Goal: Ask a question: Seek information or help from site administrators or community

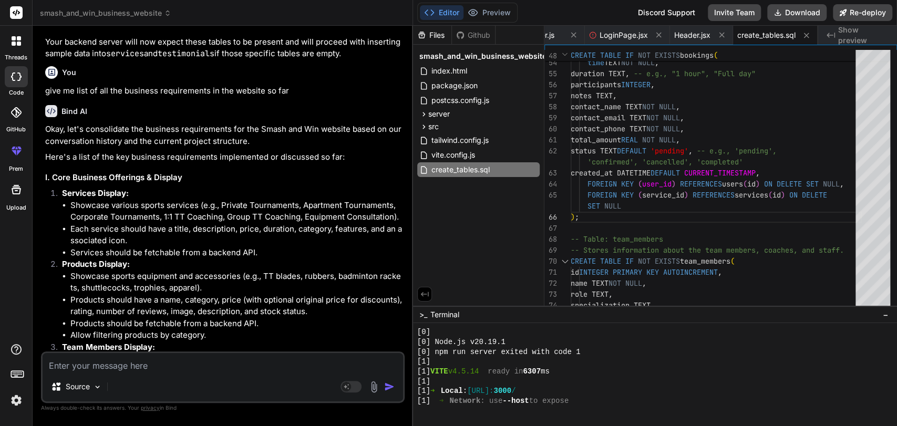
scroll to position [19279, 0]
click at [54, 148] on p "Okay, let's consolidate the business requirements for the Smash and Win website…" at bounding box center [223, 137] width 357 height 24
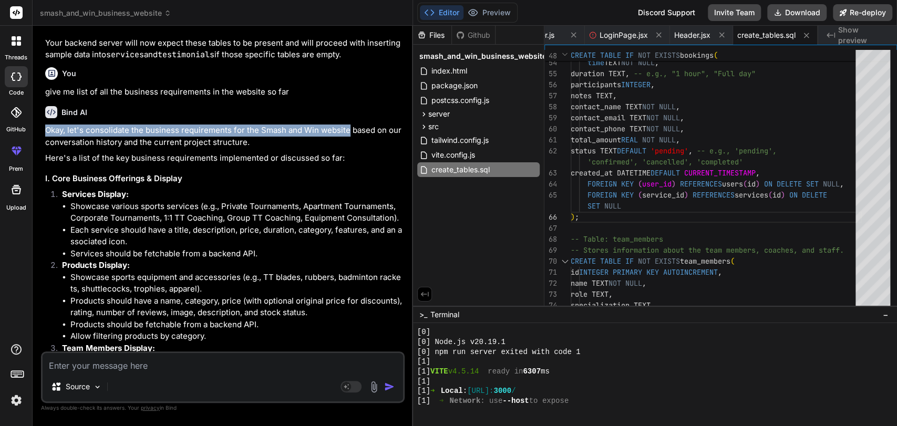
drag, startPoint x: 54, startPoint y: 186, endPoint x: 331, endPoint y: 183, distance: 276.5
click at [331, 148] on p "Okay, let's consolidate the business requirements for the Smash and Win website…" at bounding box center [223, 137] width 357 height 24
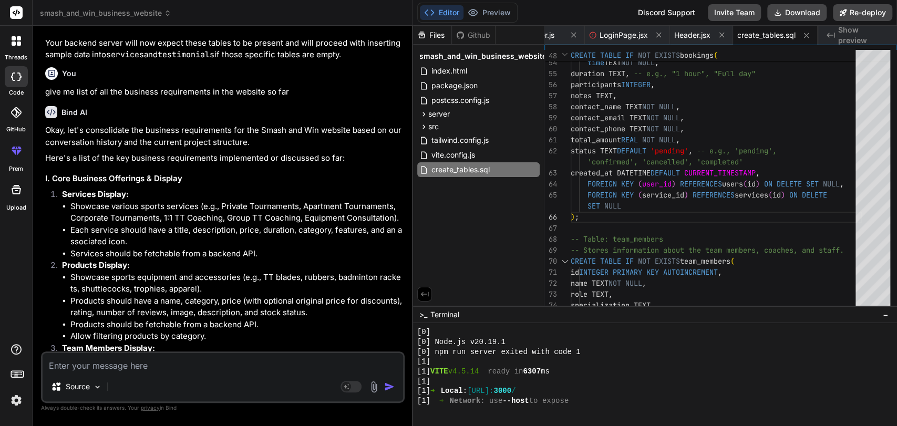
click at [80, 148] on p "Okay, let's consolidate the business requirements for the Smash and Win website…" at bounding box center [223, 137] width 357 height 24
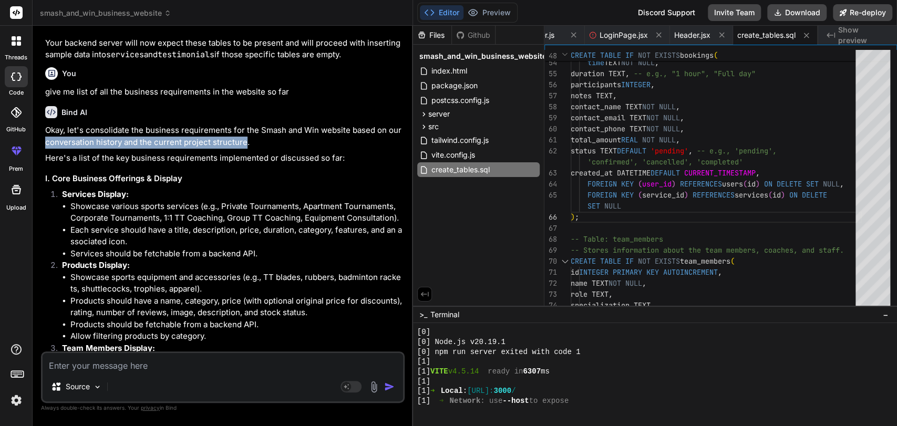
drag, startPoint x: 80, startPoint y: 196, endPoint x: 230, endPoint y: 197, distance: 150.3
click at [230, 148] on p "Okay, let's consolidate the business requirements for the Smash and Win website…" at bounding box center [223, 137] width 357 height 24
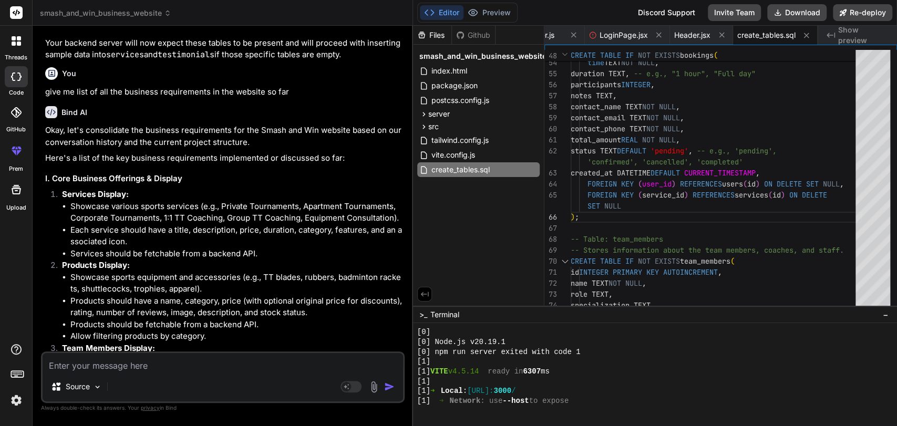
click at [114, 165] on p "Here's a list of the key business requirements implemented or discussed so far:" at bounding box center [223, 158] width 357 height 12
drag, startPoint x: 114, startPoint y: 214, endPoint x: 335, endPoint y: 211, distance: 221.8
click at [335, 165] on p "Here's a list of the key business requirements implemented or discussed so far:" at bounding box center [223, 158] width 357 height 12
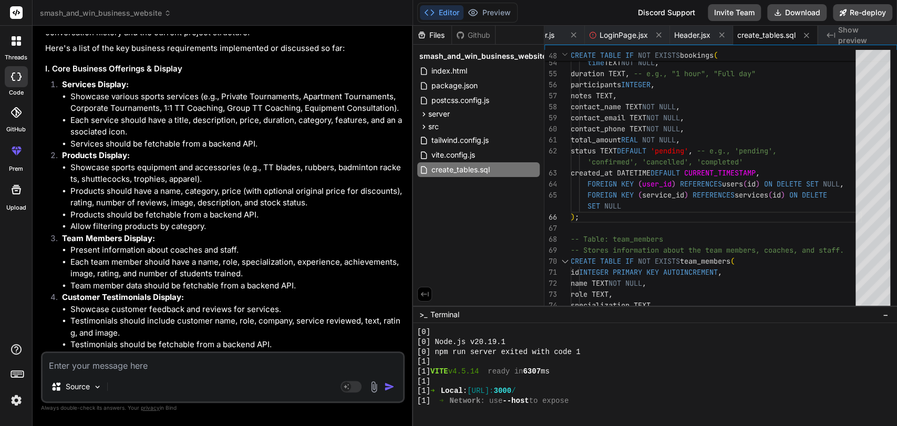
click at [94, 75] on h3 "I. Core Business Offerings & Display" at bounding box center [223, 69] width 357 height 12
drag, startPoint x: 94, startPoint y: 130, endPoint x: 162, endPoint y: 126, distance: 68.5
click at [162, 75] on h3 "I. Core Business Offerings & Display" at bounding box center [223, 69] width 357 height 12
click at [65, 89] on strong "Services Display:" at bounding box center [95, 84] width 67 height 10
drag, startPoint x: 65, startPoint y: 140, endPoint x: 119, endPoint y: 134, distance: 55.1
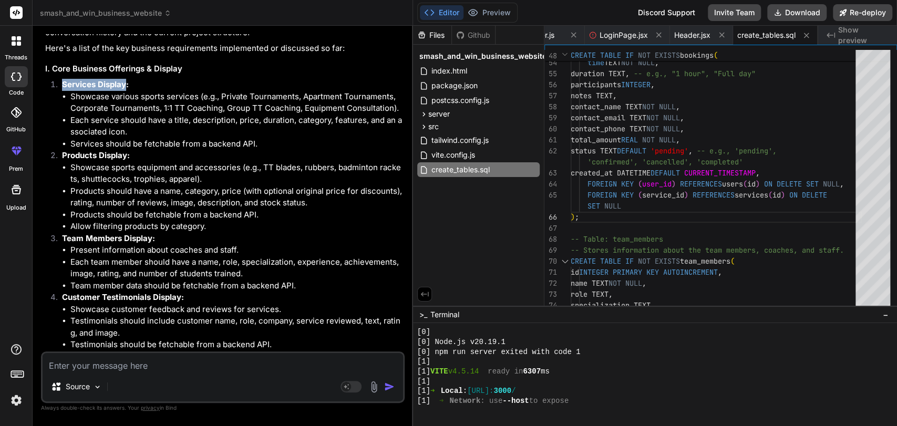
click at [80, 115] on li "Showcase various sports services (e.g., Private Tournaments, Apartment Tourname…" at bounding box center [236, 103] width 332 height 24
drag, startPoint x: 80, startPoint y: 155, endPoint x: 186, endPoint y: 152, distance: 105.7
click at [186, 115] on li "Showcase various sports services (e.g., Private Tournaments, Apartment Tourname…" at bounding box center [236, 103] width 332 height 24
click at [234, 115] on li "Showcase various sports services (e.g., Private Tournaments, Apartment Tourname…" at bounding box center [236, 103] width 332 height 24
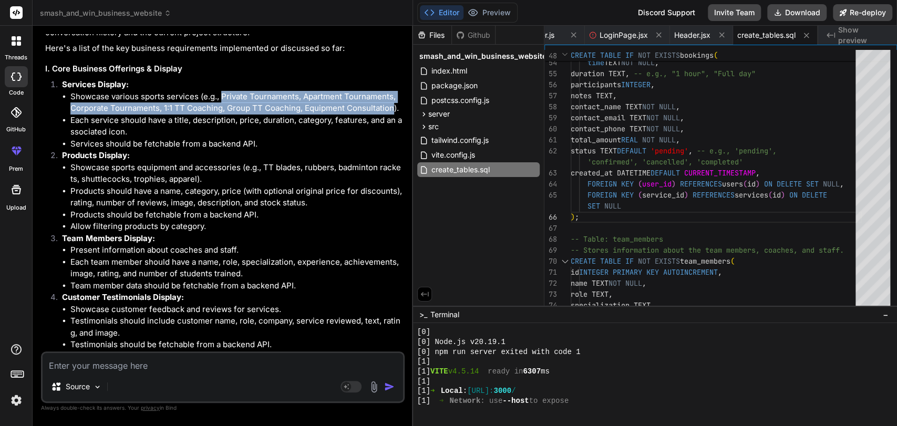
drag, startPoint x: 234, startPoint y: 152, endPoint x: 351, endPoint y: 164, distance: 117.8
click at [351, 115] on li "Showcase various sports services (e.g., Private Tournaments, Apartment Tourname…" at bounding box center [236, 103] width 332 height 24
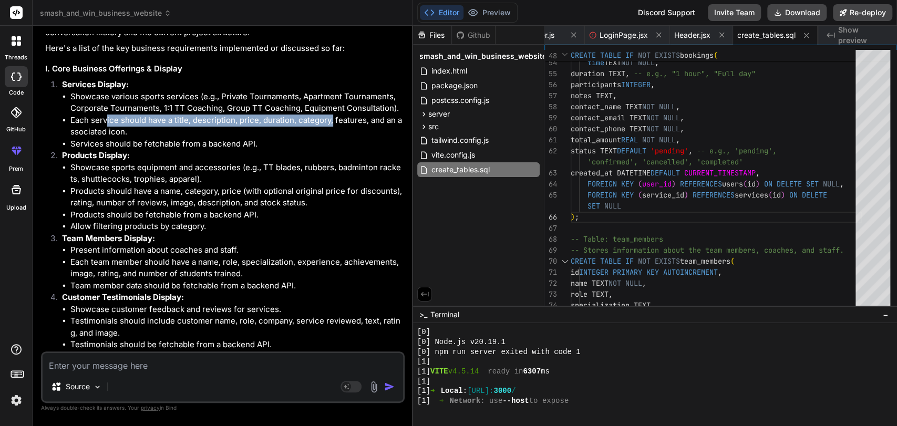
drag, startPoint x: 106, startPoint y: 177, endPoint x: 332, endPoint y: 178, distance: 226.0
click at [332, 138] on li "Each service should have a title, description, price, duration, category, featu…" at bounding box center [236, 127] width 332 height 24
click at [346, 138] on li "Each service should have a title, description, price, duration, category, featu…" at bounding box center [236, 127] width 332 height 24
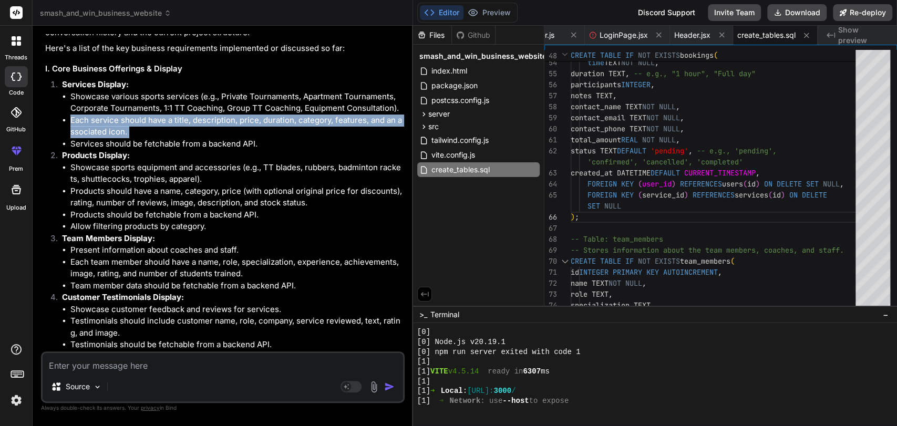
click at [303, 138] on li "Each service should have a title, description, price, duration, category, featu…" at bounding box center [236, 127] width 332 height 24
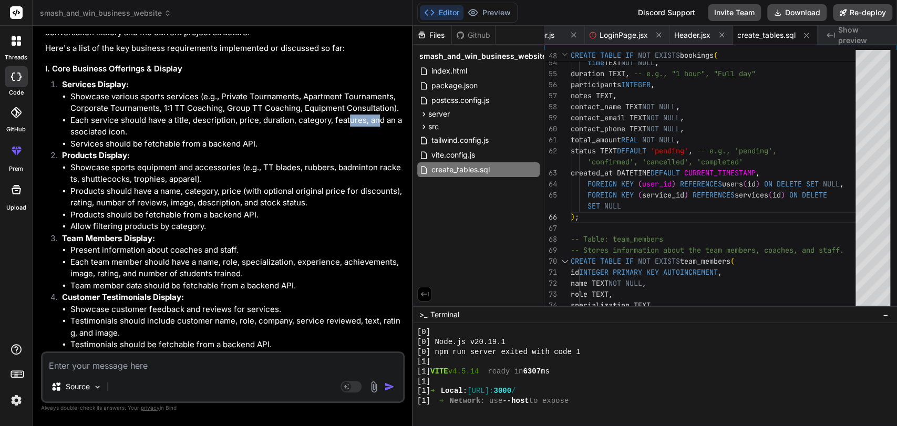
drag, startPoint x: 348, startPoint y: 178, endPoint x: 377, endPoint y: 176, distance: 29.0
click at [377, 138] on li "Each service should have a title, description, price, duration, category, featu…" at bounding box center [236, 127] width 332 height 24
click at [80, 150] on li "Services should be fetchable from a backend API." at bounding box center [236, 144] width 332 height 12
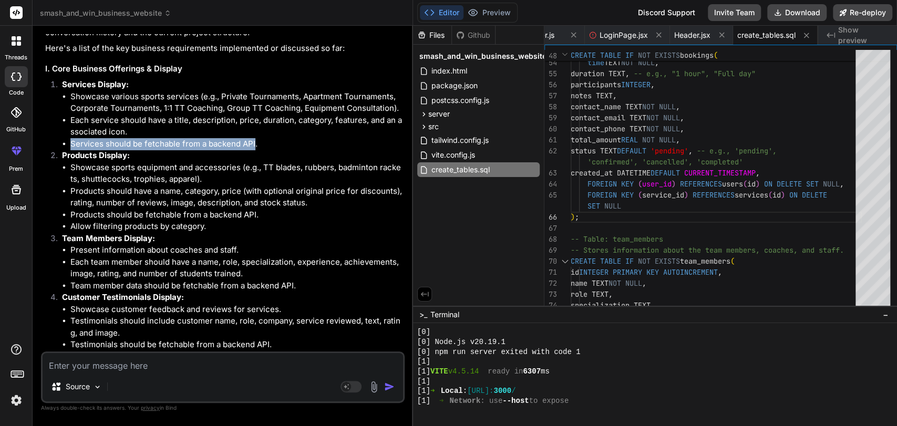
drag, startPoint x: 80, startPoint y: 202, endPoint x: 245, endPoint y: 199, distance: 165.1
click at [245, 150] on li "Services should be fetchable from a backend API." at bounding box center [236, 144] width 332 height 12
click at [74, 160] on strong "Products Display:" at bounding box center [96, 155] width 68 height 10
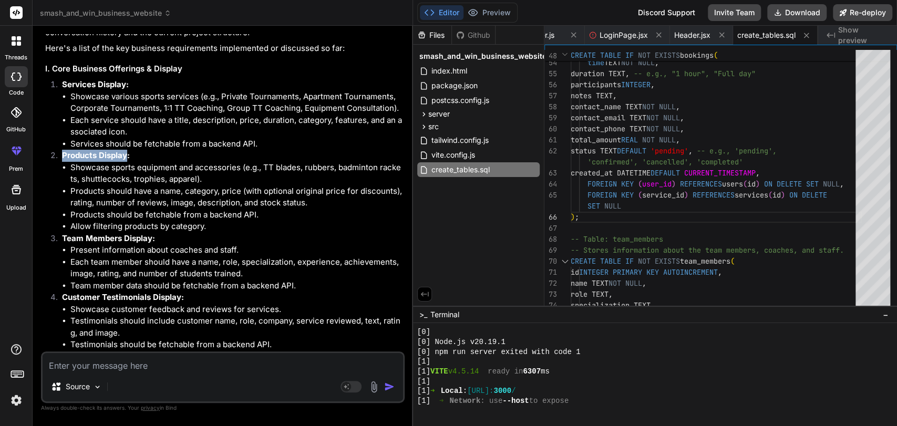
drag, startPoint x: 74, startPoint y: 207, endPoint x: 116, endPoint y: 212, distance: 42.3
click at [116, 160] on strong "Products Display:" at bounding box center [96, 155] width 68 height 10
click at [111, 186] on li "Showcase sports equipment and accessories (e.g., TT blades, rubbers, badminton …" at bounding box center [236, 174] width 332 height 24
drag, startPoint x: 111, startPoint y: 220, endPoint x: 230, endPoint y: 223, distance: 118.8
click at [230, 186] on li "Showcase sports equipment and accessories (e.g., TT blades, rubbers, badminton …" at bounding box center [236, 174] width 332 height 24
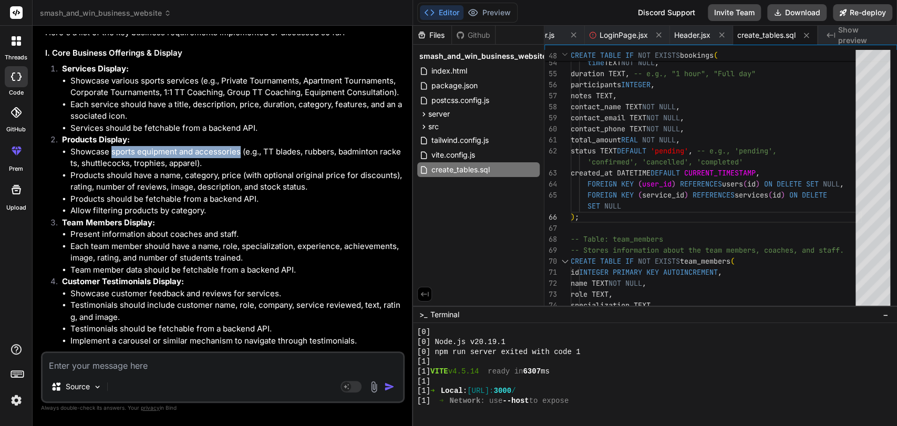
scroll to position [19405, 0]
click at [115, 193] on li "Products should have a name, category, price (with optional original price for …" at bounding box center [236, 181] width 332 height 24
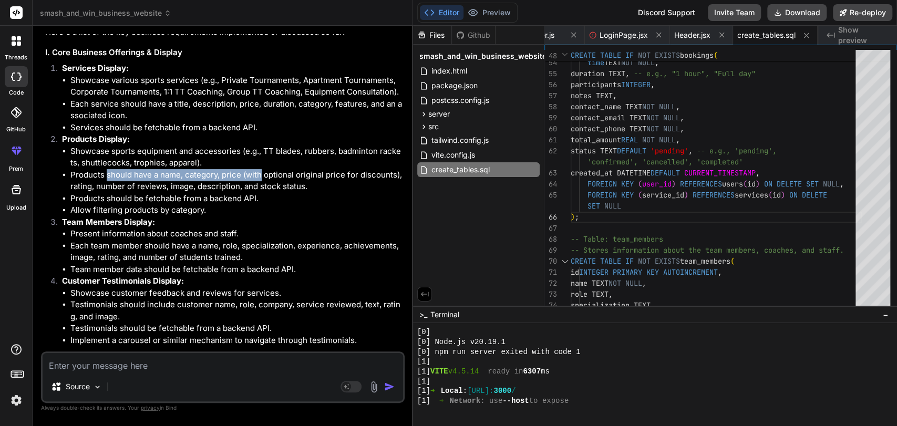
drag, startPoint x: 115, startPoint y: 232, endPoint x: 258, endPoint y: 232, distance: 143.5
click at [258, 193] on li "Products should have a name, category, price (with optional original price for …" at bounding box center [236, 181] width 332 height 24
click at [77, 193] on li "Products should have a name, category, price (with optional original price for …" at bounding box center [236, 181] width 332 height 24
click at [177, 193] on li "Products should have a name, category, price (with optional original price for …" at bounding box center [236, 181] width 332 height 24
drag, startPoint x: 177, startPoint y: 240, endPoint x: 282, endPoint y: 238, distance: 104.6
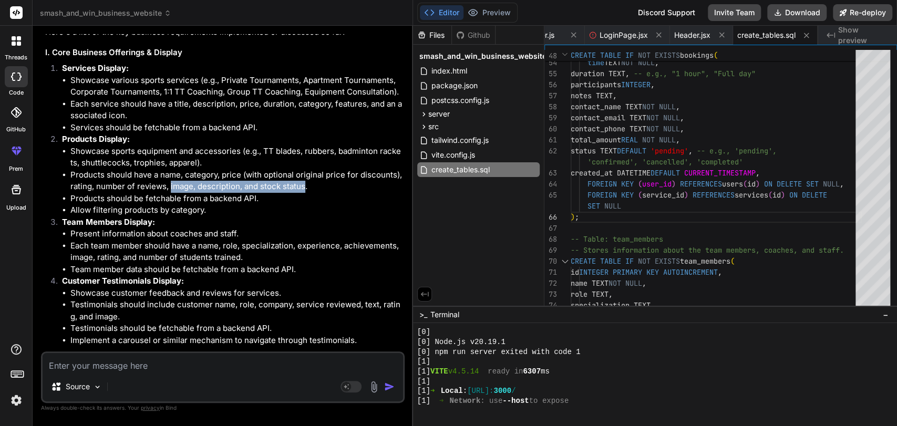
click at [282, 193] on li "Products should have a name, category, price (with optional original price for …" at bounding box center [236, 181] width 332 height 24
click at [87, 205] on li "Products should be fetchable from a backend API." at bounding box center [236, 199] width 332 height 12
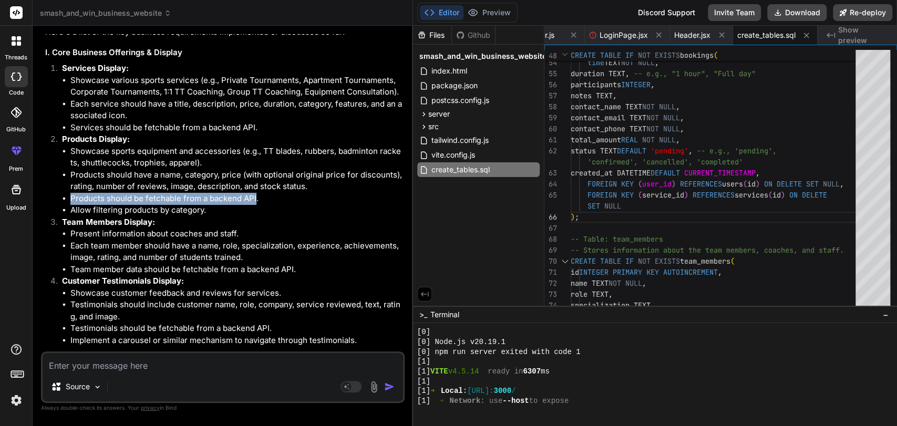
drag, startPoint x: 87, startPoint y: 253, endPoint x: 252, endPoint y: 251, distance: 164.5
click at [252, 205] on li "Products should be fetchable from a backend API." at bounding box center [236, 199] width 332 height 12
click at [81, 217] on li "Allow filtering products by category." at bounding box center [236, 210] width 332 height 12
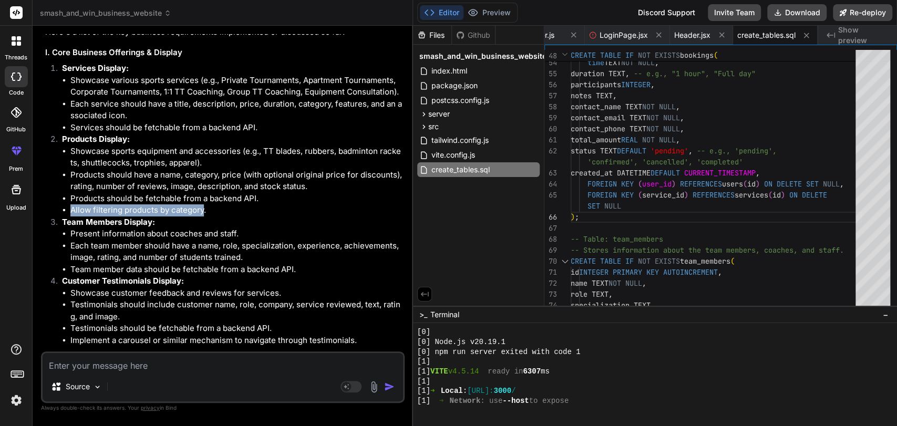
drag, startPoint x: 82, startPoint y: 270, endPoint x: 189, endPoint y: 263, distance: 107.5
click at [189, 217] on li "Allow filtering products by category." at bounding box center [236, 210] width 332 height 12
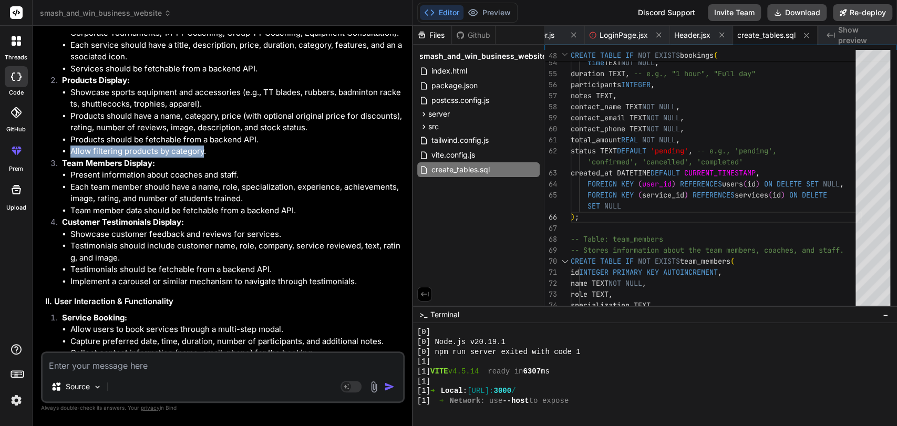
scroll to position [19465, 0]
click at [68, 167] on strong "Team Members Display:" at bounding box center [108, 162] width 93 height 10
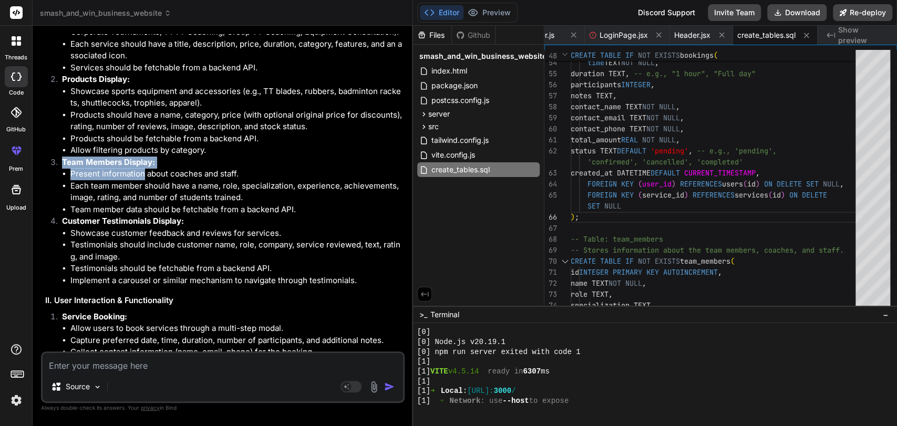
drag, startPoint x: 68, startPoint y: 215, endPoint x: 125, endPoint y: 225, distance: 57.6
click at [125, 216] on li "Team Members Display: Present information about coaches and staff. Each team me…" at bounding box center [228, 186] width 349 height 59
click at [125, 180] on li "Present information about coaches and staff." at bounding box center [236, 174] width 332 height 12
click at [85, 204] on li "Each team member should have a name, role, specialization, experience, achievem…" at bounding box center [236, 192] width 332 height 24
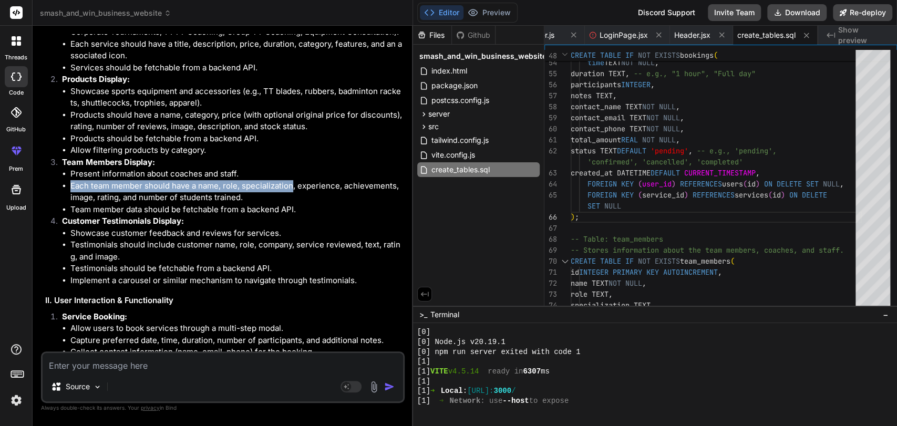
drag, startPoint x: 85, startPoint y: 241, endPoint x: 278, endPoint y: 242, distance: 192.9
click at [278, 204] on li "Each team member should have a name, role, specialization, experience, achievem…" at bounding box center [236, 192] width 332 height 24
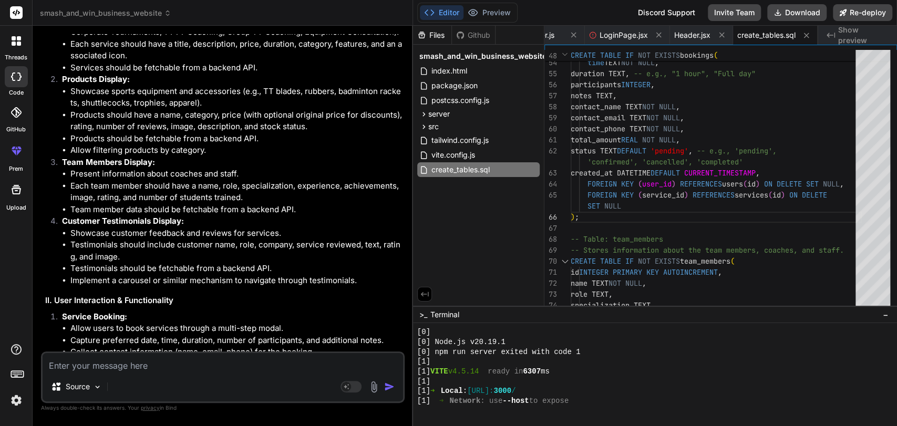
click at [310, 204] on li "Each team member should have a name, role, specialization, experience, achievem…" at bounding box center [236, 192] width 332 height 24
click at [105, 204] on li "Each team member should have a name, role, specialization, experience, achievem…" at bounding box center [236, 192] width 332 height 24
drag, startPoint x: 105, startPoint y: 256, endPoint x: 223, endPoint y: 253, distance: 117.8
click at [223, 204] on li "Each team member should have a name, role, specialization, experience, achievem…" at bounding box center [236, 192] width 332 height 24
click at [94, 216] on li "Team member data should be fetchable from a backend API." at bounding box center [236, 210] width 332 height 12
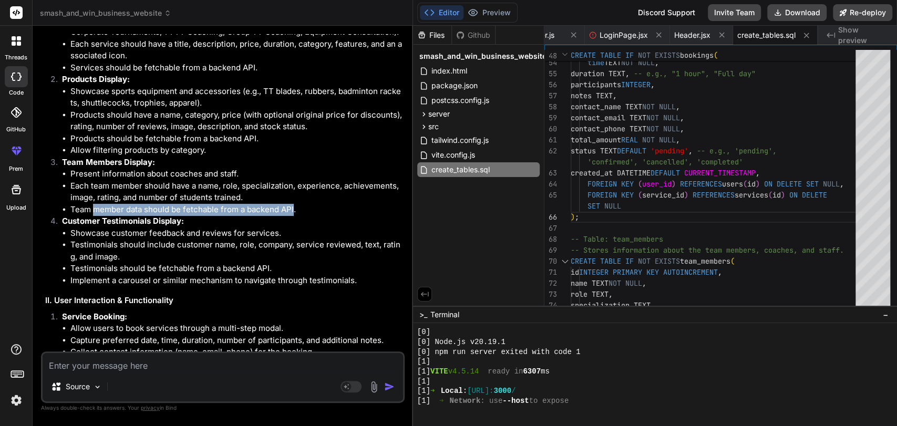
drag, startPoint x: 94, startPoint y: 266, endPoint x: 289, endPoint y: 266, distance: 195.0
click at [289, 216] on li "Team member data should be fetchable from a backend API." at bounding box center [236, 210] width 332 height 12
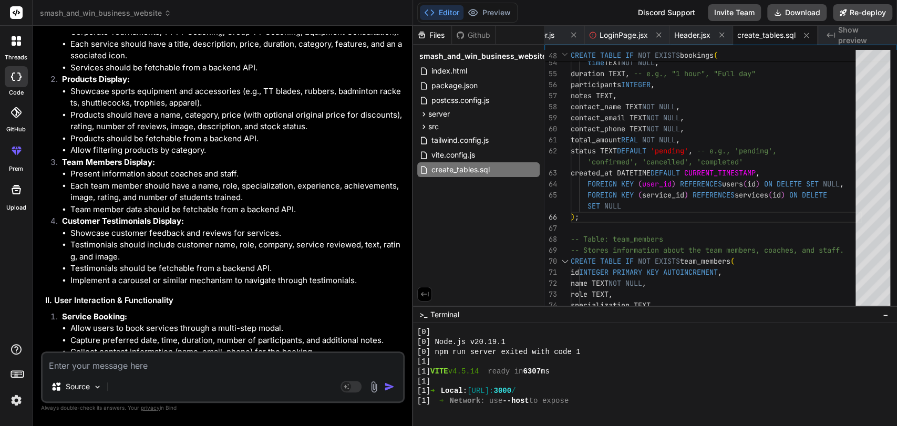
click at [73, 226] on strong "Customer Testimonials Display:" at bounding box center [123, 221] width 122 height 10
drag, startPoint x: 73, startPoint y: 279, endPoint x: 179, endPoint y: 281, distance: 106.7
click at [179, 226] on strong "Customer Testimonials Display:" at bounding box center [123, 221] width 122 height 10
click at [110, 226] on strong "Customer Testimonials Display:" at bounding box center [123, 221] width 122 height 10
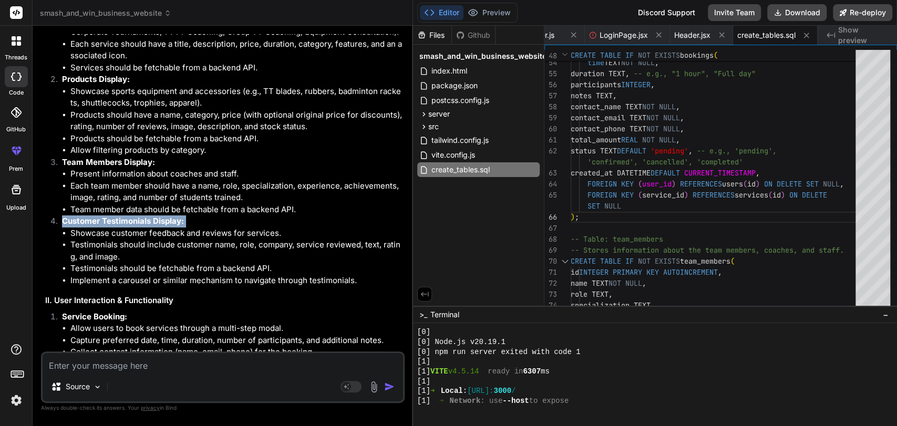
click at [110, 226] on strong "Customer Testimonials Display:" at bounding box center [123, 221] width 122 height 10
click at [94, 240] on li "Showcase customer feedback and reviews for services." at bounding box center [236, 234] width 332 height 12
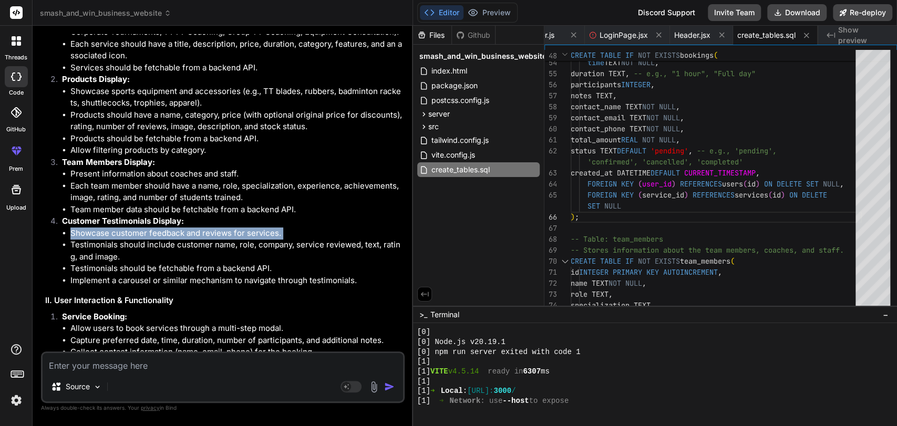
click at [94, 240] on li "Showcase customer feedback and reviews for services." at bounding box center [236, 234] width 332 height 12
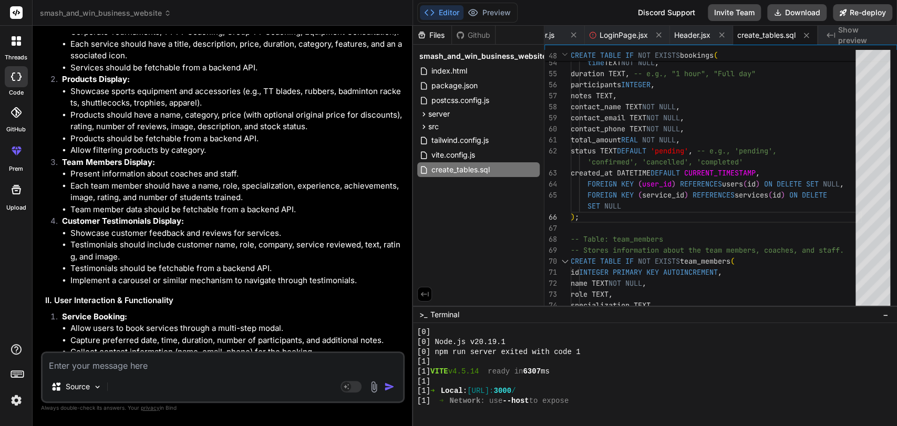
click at [96, 263] on li "Testimonials should include customer name, role, company, service reviewed, tex…" at bounding box center [236, 251] width 332 height 24
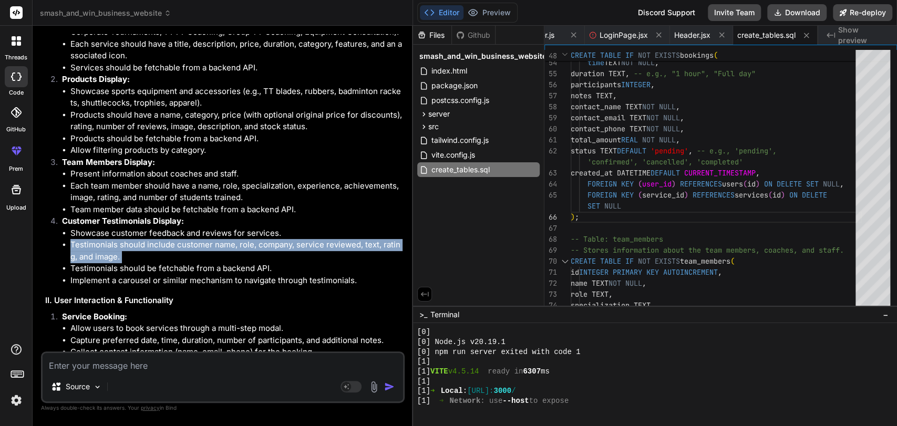
click at [96, 263] on li "Testimonials should include customer name, role, company, service reviewed, tex…" at bounding box center [236, 251] width 332 height 24
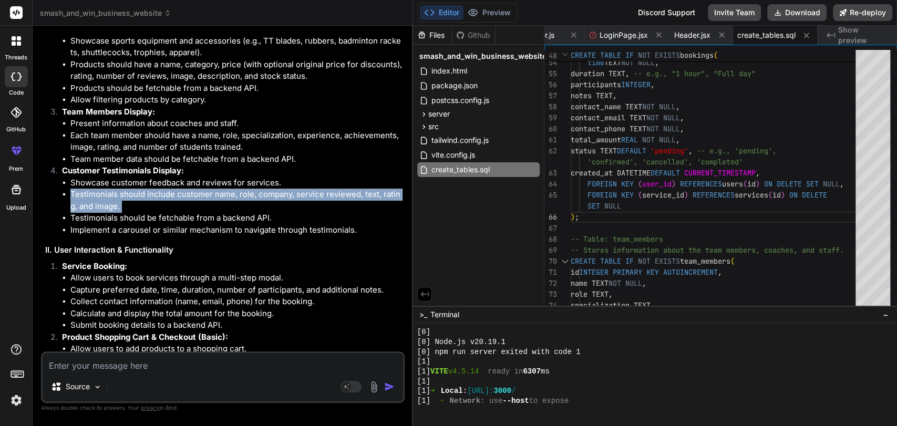
scroll to position [19520, 0]
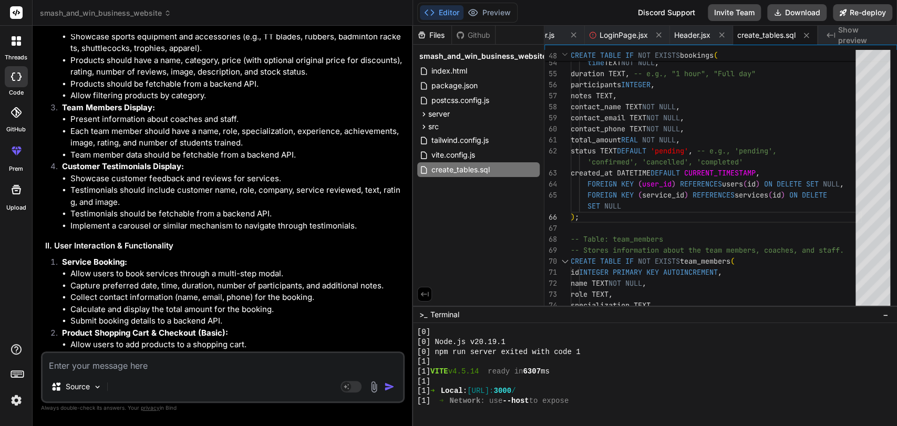
click at [134, 220] on li "Testimonials should be fetchable from a backend API." at bounding box center [236, 214] width 332 height 12
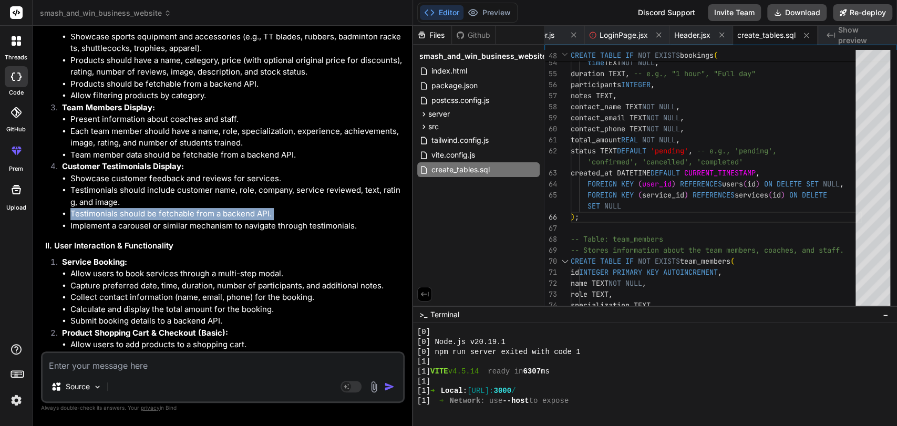
click at [134, 220] on li "Testimonials should be fetchable from a backend API." at bounding box center [236, 214] width 332 height 12
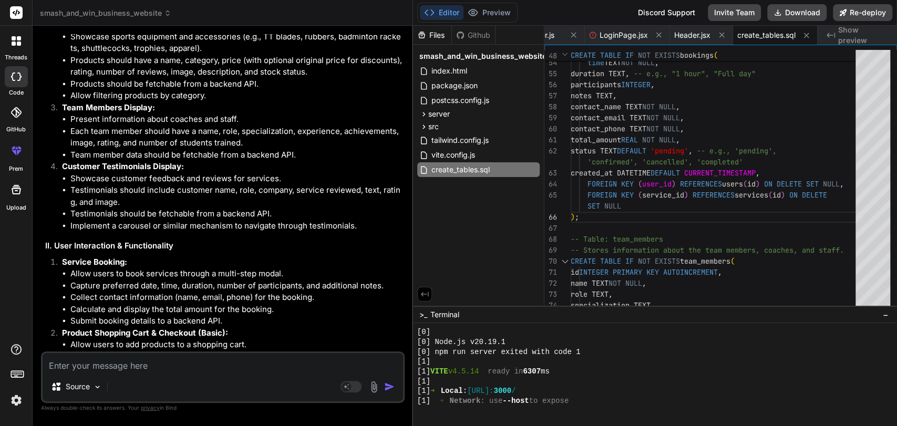
click at [142, 232] on li "Implement a carousel or similar mechanism to navigate through testimonials." at bounding box center [236, 226] width 332 height 12
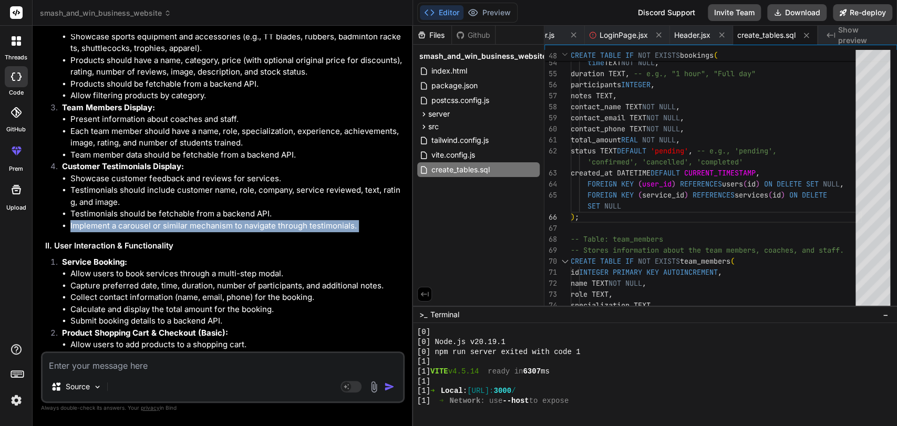
click at [142, 232] on li "Implement a carousel or similar mechanism to navigate through testimonials." at bounding box center [236, 226] width 332 height 12
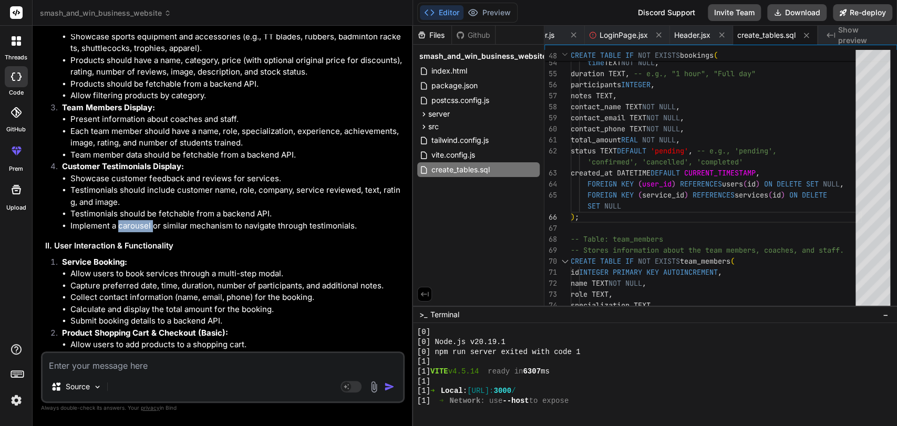
click at [142, 232] on li "Implement a carousel or similar mechanism to navigate through testimonials." at bounding box center [236, 226] width 332 height 12
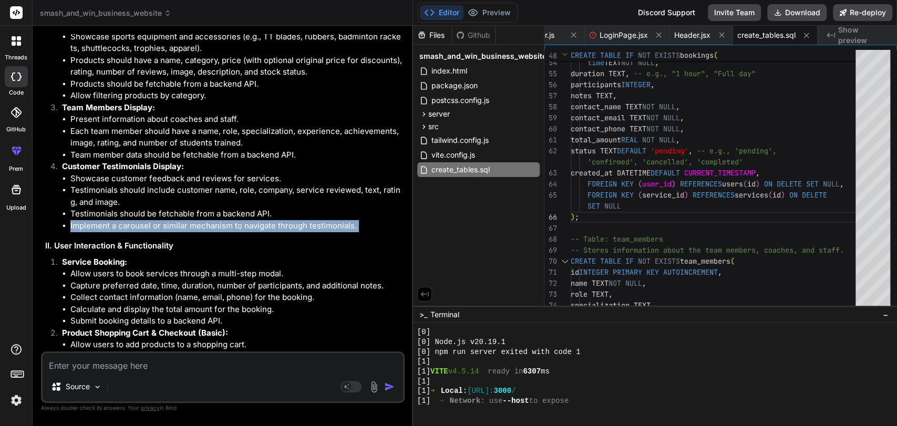
click at [142, 232] on li "Implement a carousel or similar mechanism to navigate through testimonials." at bounding box center [236, 226] width 332 height 12
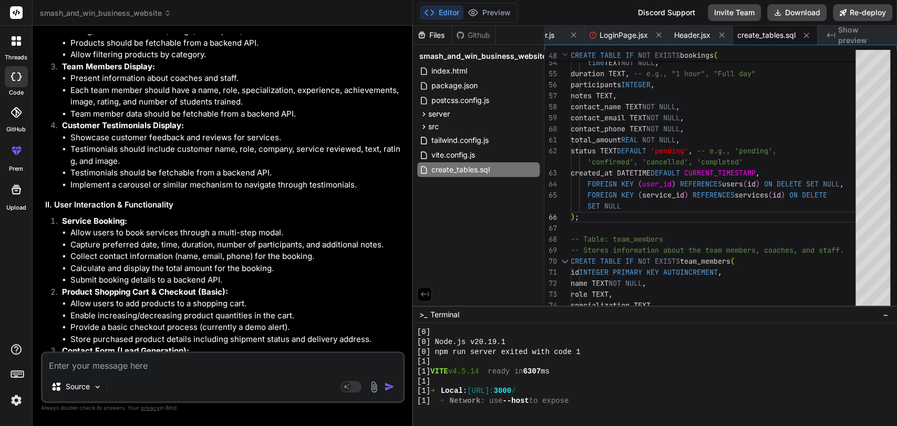
scroll to position [19562, 0]
click at [118, 210] on h3 "II. User Interaction & Functionality" at bounding box center [223, 204] width 357 height 12
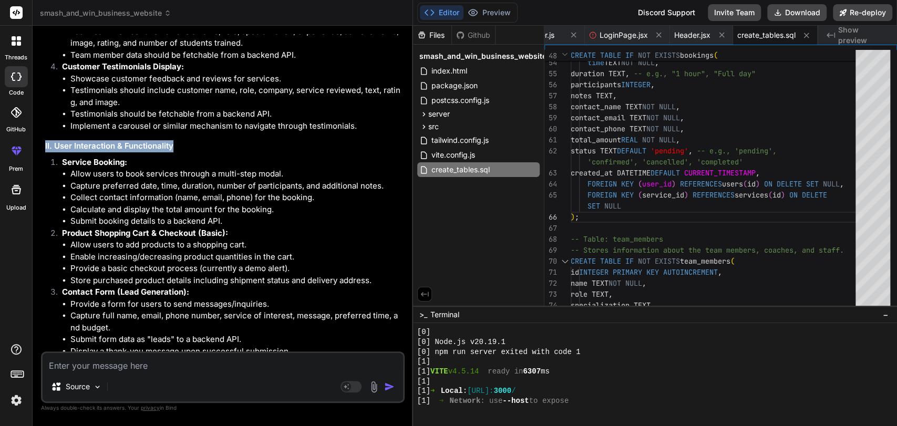
scroll to position [19621, 0]
click at [63, 151] on h3 "II. User Interaction & Functionality" at bounding box center [223, 145] width 357 height 12
drag, startPoint x: 63, startPoint y: 203, endPoint x: 153, endPoint y: 204, distance: 90.4
click at [153, 151] on h3 "II. User Interaction & Functionality" at bounding box center [223, 145] width 357 height 12
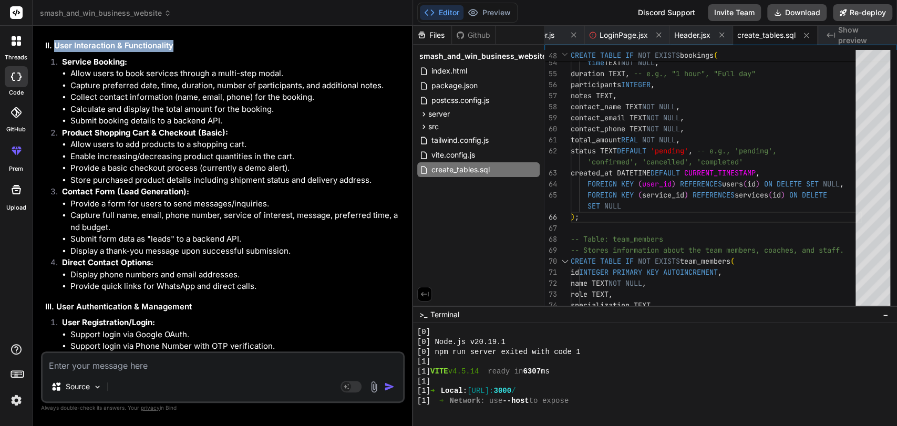
scroll to position [19720, 0]
click at [63, 53] on h3 "II. User Interaction & Functionality" at bounding box center [223, 46] width 357 height 12
click at [73, 112] on div "Okay, let's consolidate the business requirements for the Smash and Win website…" at bounding box center [223, 311] width 357 height 1254
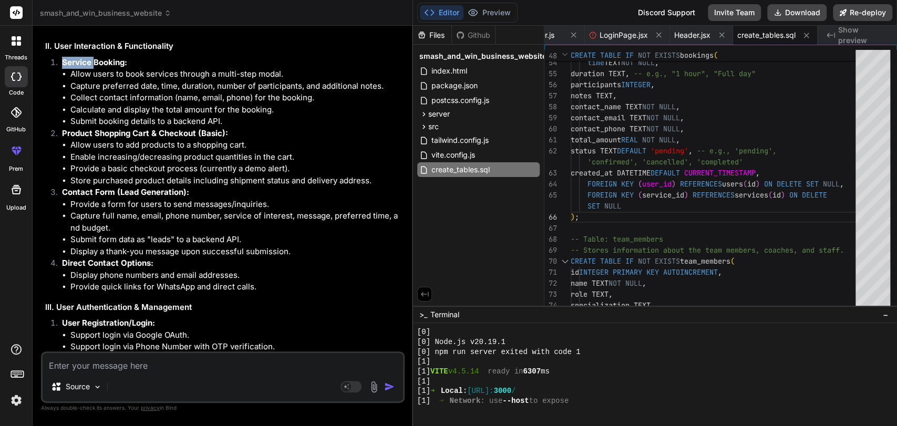
click at [73, 112] on div "Okay, let's consolidate the business requirements for the Smash and Win website…" at bounding box center [223, 311] width 357 height 1254
drag, startPoint x: 73, startPoint y: 112, endPoint x: 102, endPoint y: 134, distance: 36.9
click at [102, 134] on div "Okay, let's consolidate the business requirements for the Smash and Win website…" at bounding box center [223, 311] width 357 height 1254
click at [102, 80] on li "Allow users to book services through a multi-step modal." at bounding box center [236, 74] width 332 height 12
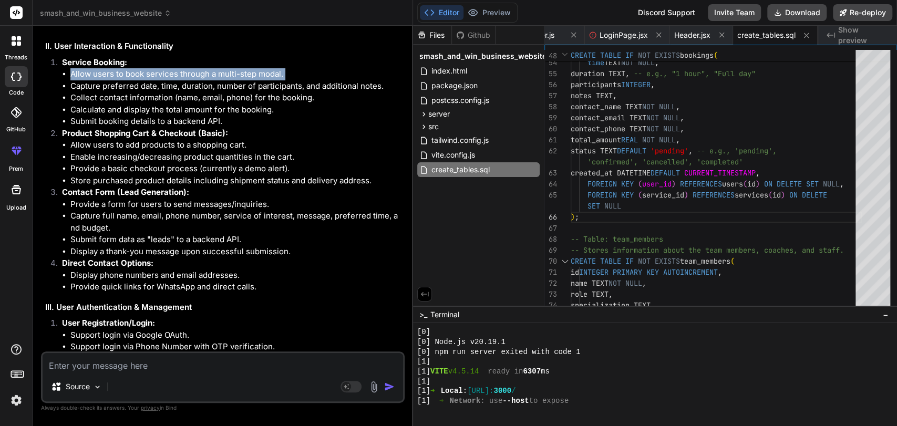
click at [102, 80] on li "Allow users to book services through a multi-step modal." at bounding box center [236, 74] width 332 height 12
click at [114, 93] on li "Capture preferred date, time, duration, number of participants, and additional …" at bounding box center [236, 86] width 332 height 12
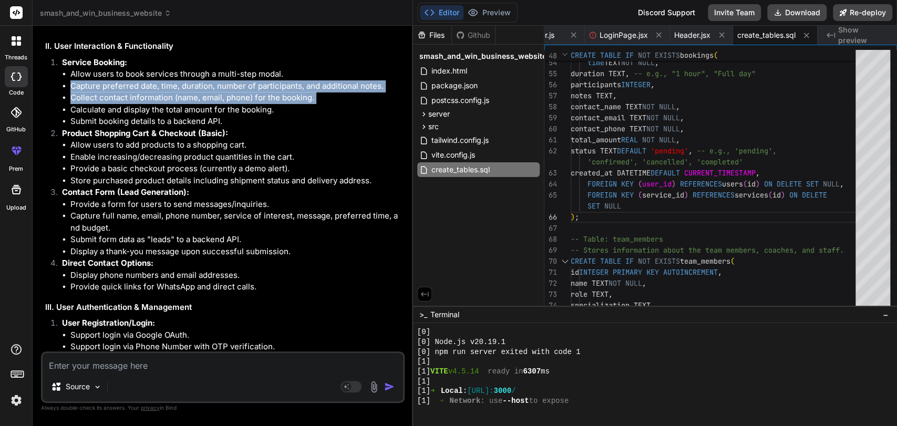
drag, startPoint x: 114, startPoint y: 143, endPoint x: 123, endPoint y: 152, distance: 13.4
click at [123, 128] on ul "Allow users to book services through a multi-step modal. Capture preferred date…" at bounding box center [232, 97] width 341 height 59
click at [123, 104] on li "Collect contact information (name, email, phone) for the booking." at bounding box center [236, 98] width 332 height 12
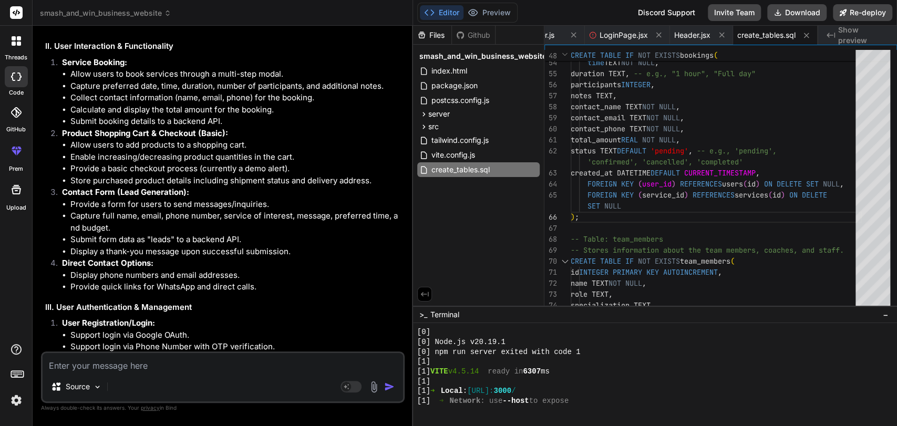
click at [118, 93] on li "Capture preferred date, time, duration, number of participants, and additional …" at bounding box center [236, 86] width 332 height 12
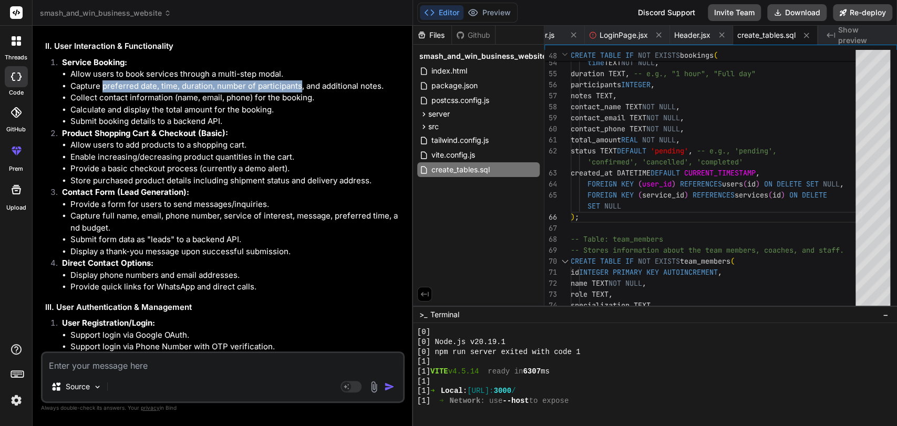
drag, startPoint x: 118, startPoint y: 144, endPoint x: 286, endPoint y: 140, distance: 168.2
click at [286, 93] on li "Capture preferred date, time, duration, number of participants, and additional …" at bounding box center [236, 86] width 332 height 12
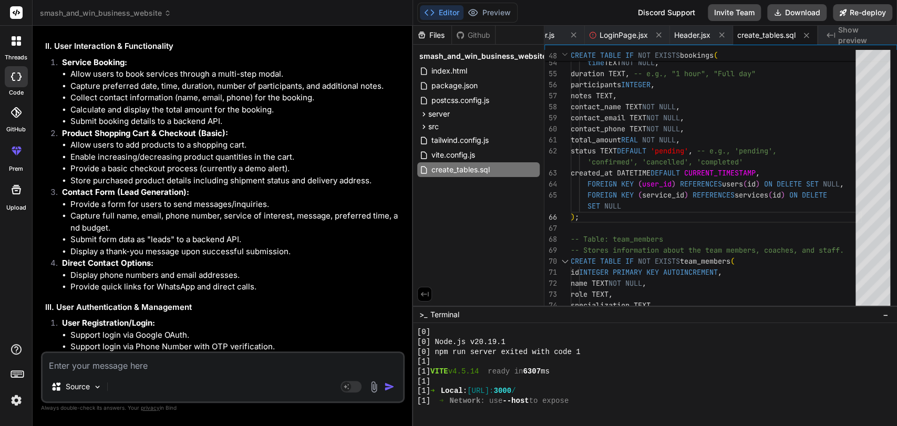
click at [100, 104] on li "Collect contact information (name, email, phone) for the booking." at bounding box center [236, 98] width 332 height 12
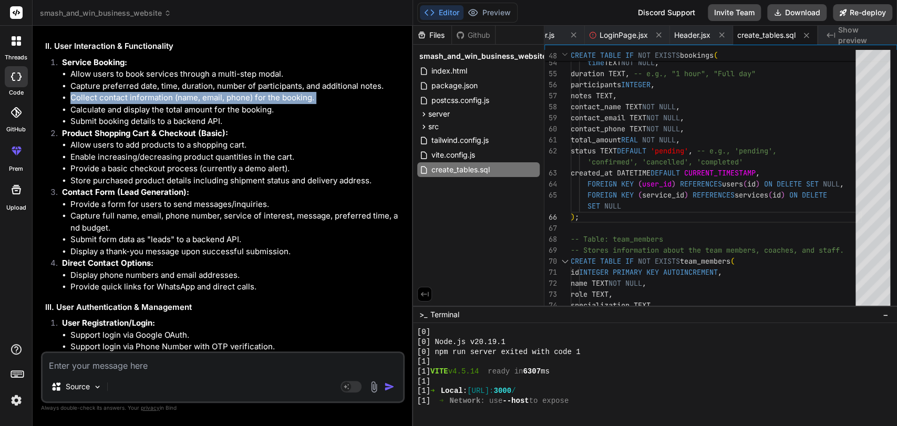
click at [100, 104] on li "Collect contact information (name, email, phone) for the booking." at bounding box center [236, 98] width 332 height 12
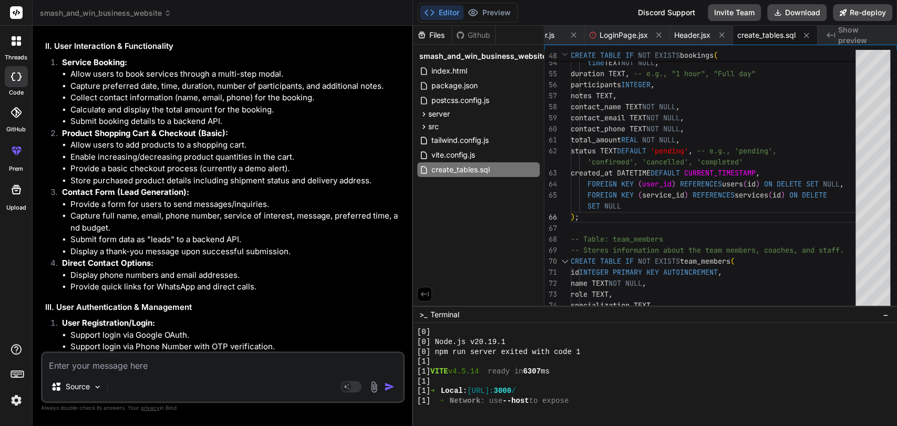
click at [112, 116] on li "Calculate and display the total amount for the booking." at bounding box center [236, 110] width 332 height 12
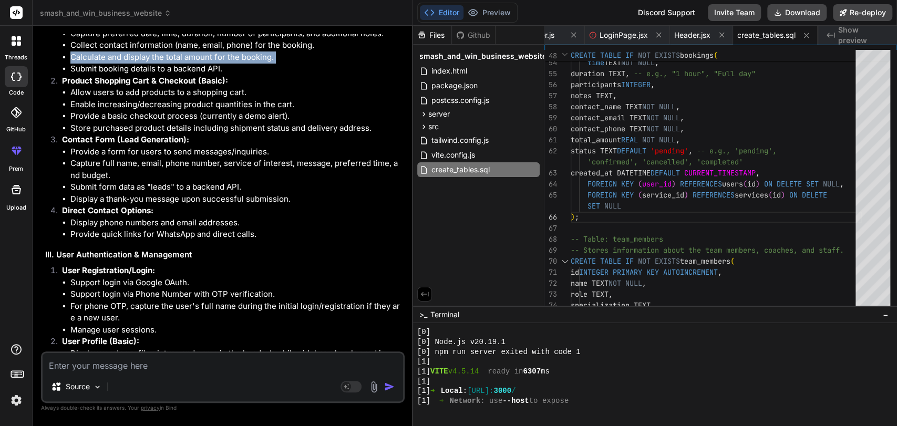
scroll to position [19777, 0]
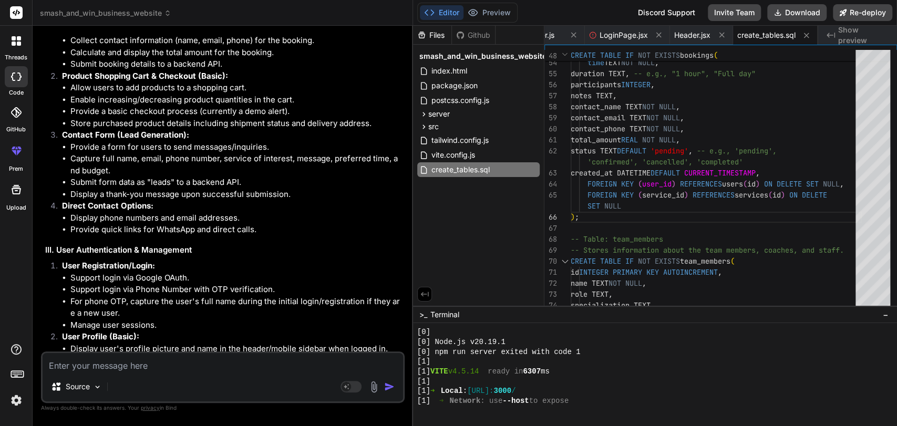
click at [90, 81] on strong "Product Shopping Cart & Checkout (Basic):" at bounding box center [145, 76] width 166 height 10
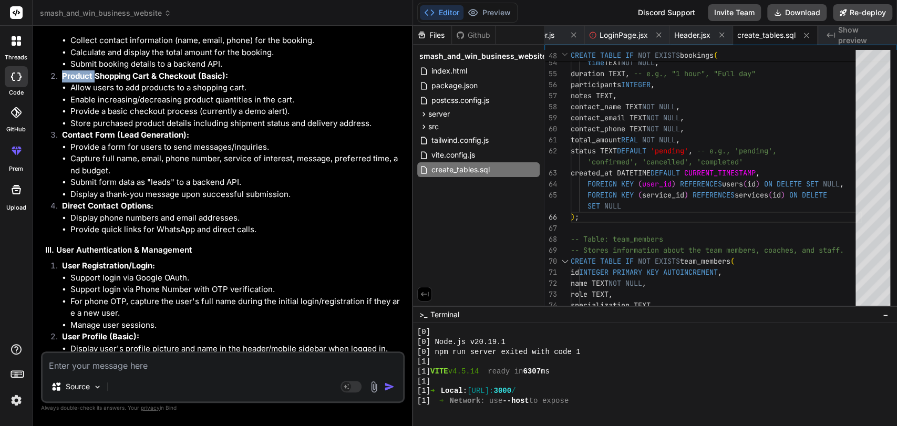
click at [90, 81] on strong "Product Shopping Cart & Checkout (Basic):" at bounding box center [145, 76] width 166 height 10
click at [93, 130] on li "Store purchased product details including shipment status and delivery address." at bounding box center [236, 124] width 332 height 12
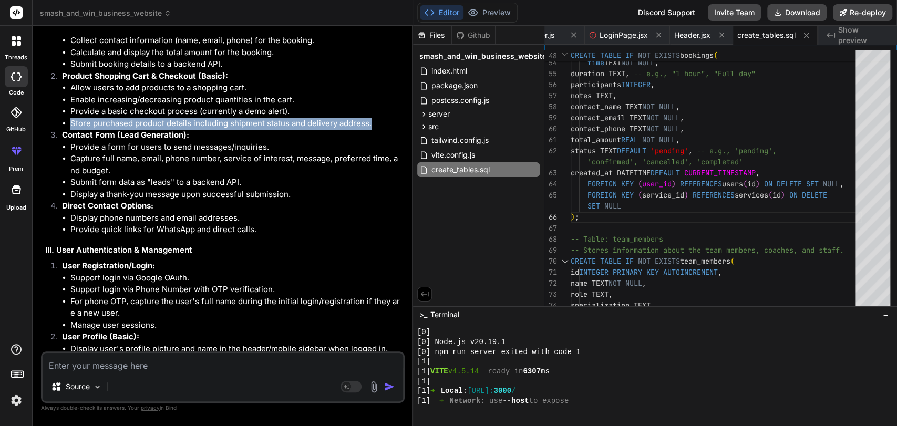
click at [93, 130] on li "Store purchased product details including shipment status and delivery address." at bounding box center [236, 124] width 332 height 12
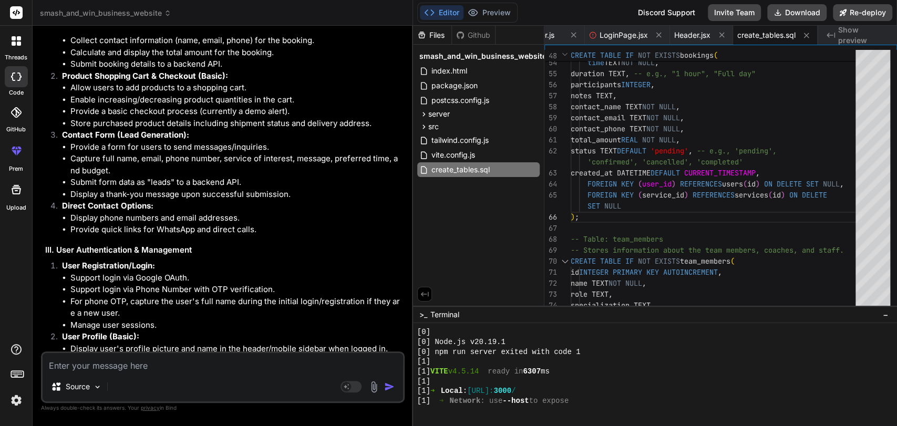
click at [93, 130] on li "Store purchased product details including shipment status and delivery address." at bounding box center [236, 124] width 332 height 12
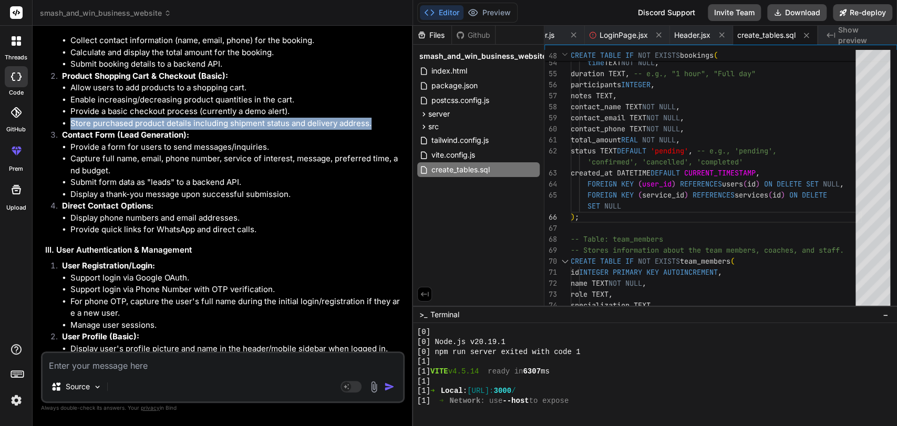
click at [93, 130] on li "Store purchased product details including shipment status and delivery address." at bounding box center [236, 124] width 332 height 12
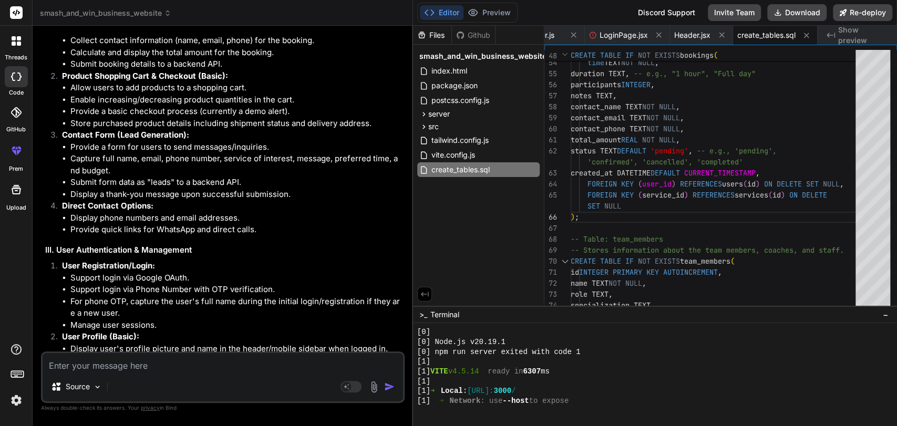
click at [95, 140] on strong "Contact Form (Lead Generation):" at bounding box center [125, 135] width 127 height 10
click at [95, 153] on li "Provide a form for users to send messages/inquiries." at bounding box center [236, 147] width 332 height 12
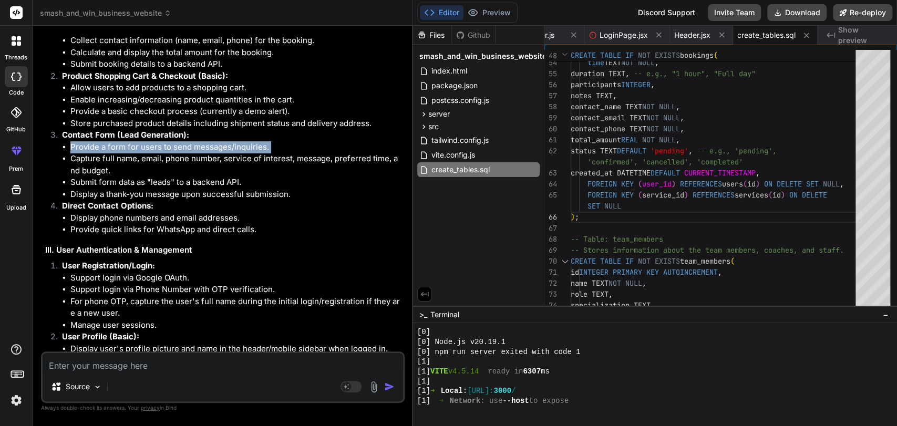
click at [95, 153] on li "Provide a form for users to send messages/inquiries." at bounding box center [236, 147] width 332 height 12
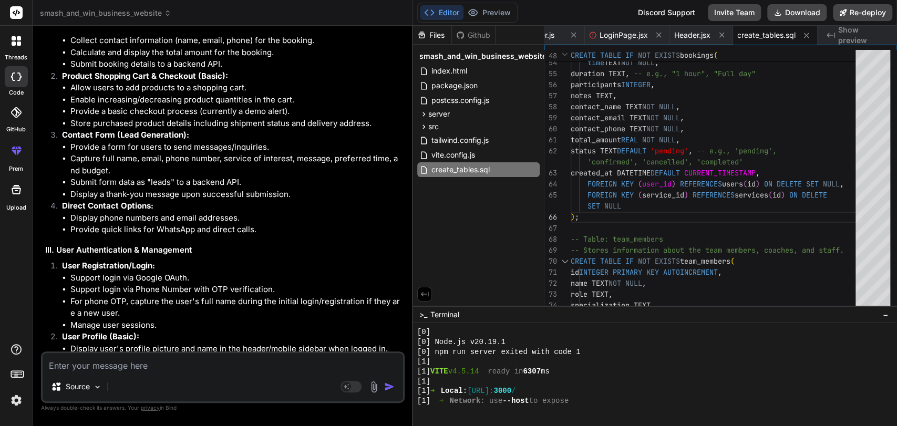
click at [99, 177] on li "Capture full name, email, phone number, service of interest, message, preferred…" at bounding box center [236, 165] width 332 height 24
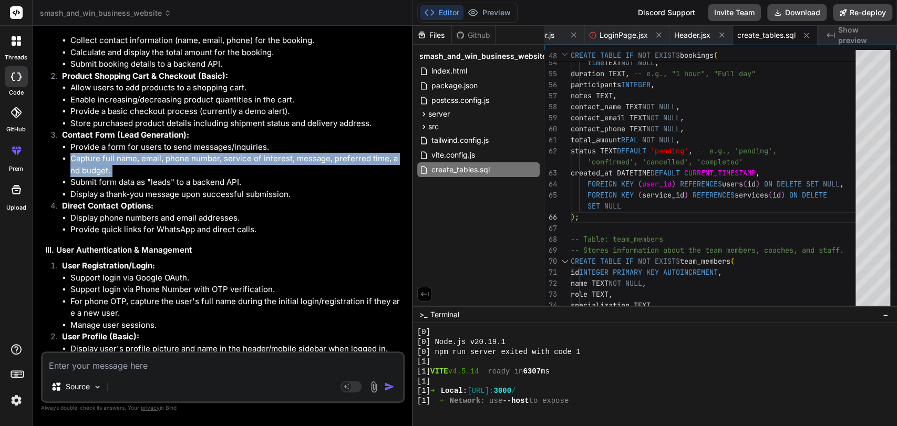
click at [99, 177] on li "Capture full name, email, phone number, service of interest, message, preferred…" at bounding box center [236, 165] width 332 height 24
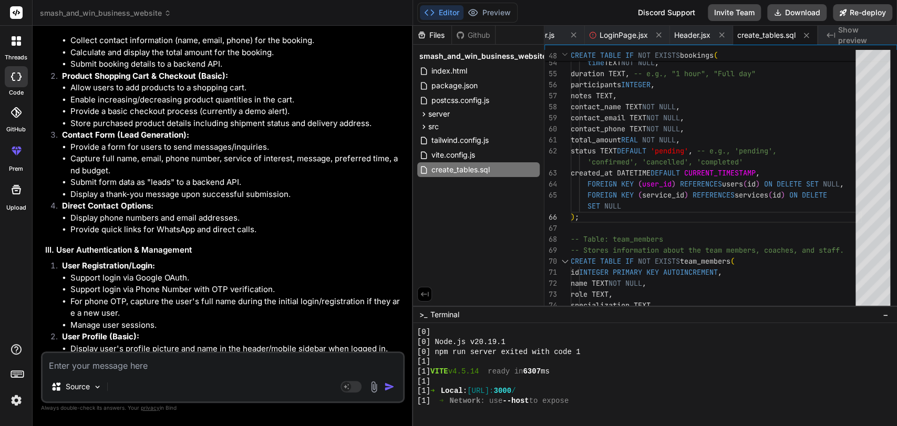
click at [99, 177] on li "Capture full name, email, phone number, service of interest, message, preferred…" at bounding box center [236, 165] width 332 height 24
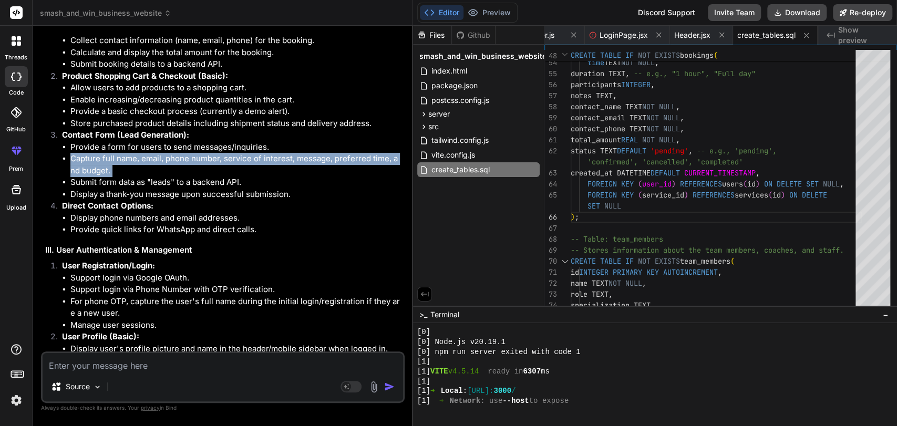
click at [99, 177] on li "Capture full name, email, phone number, service of interest, message, preferred…" at bounding box center [236, 165] width 332 height 24
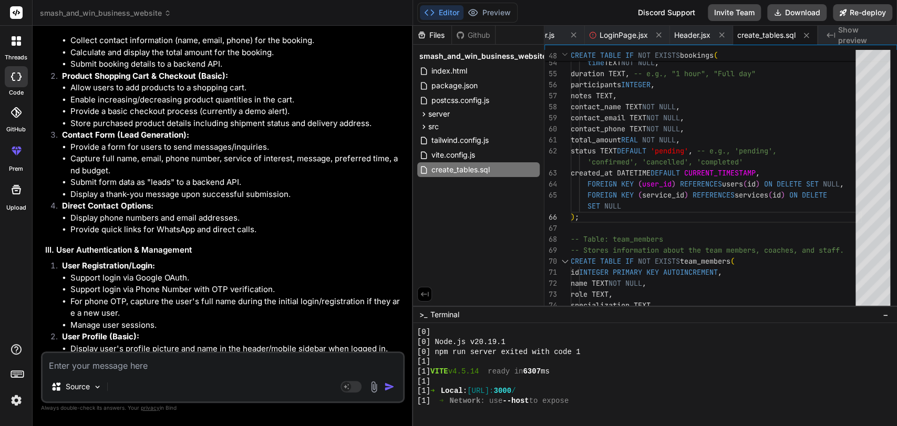
click at [111, 189] on li "Submit form data as "leads" to a backend API." at bounding box center [236, 183] width 332 height 12
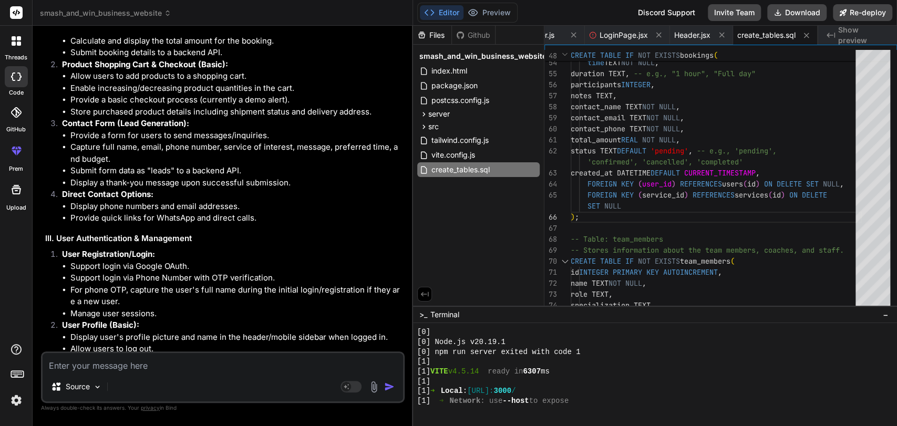
scroll to position [19789, 0]
click at [111, 189] on li "Display a thank-you message upon successful submission." at bounding box center [236, 183] width 332 height 12
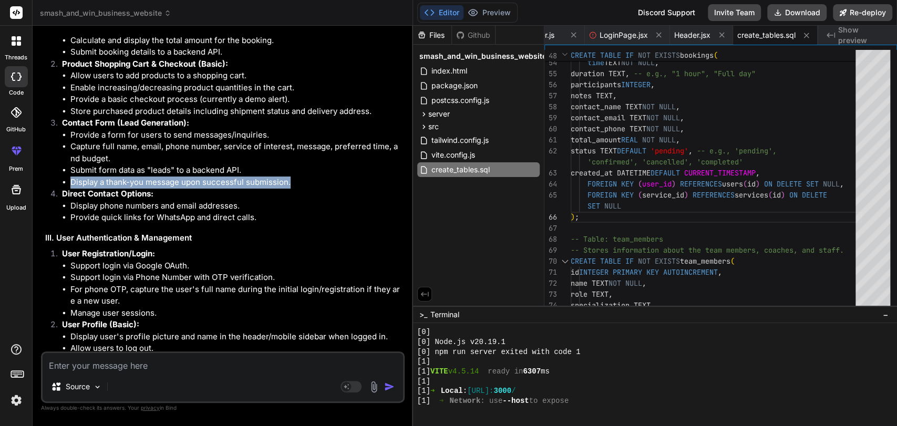
click at [111, 189] on li "Display a thank-you message upon successful submission." at bounding box center [236, 183] width 332 height 12
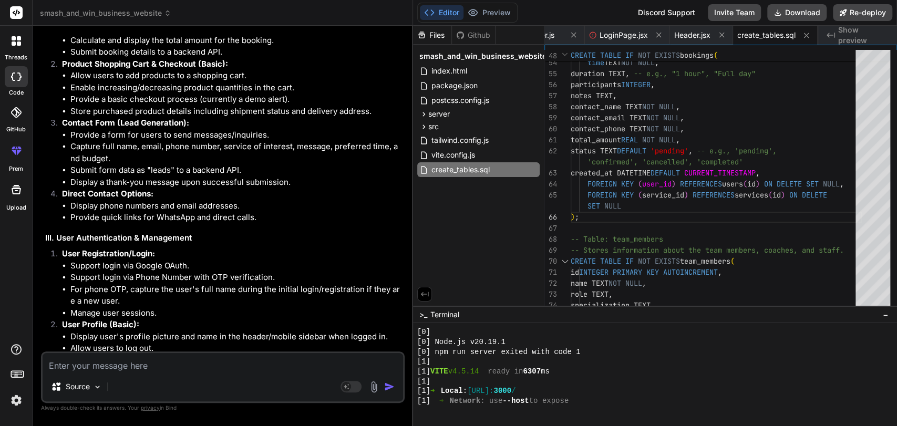
click at [111, 189] on li "Display a thank-you message upon successful submission." at bounding box center [236, 183] width 332 height 12
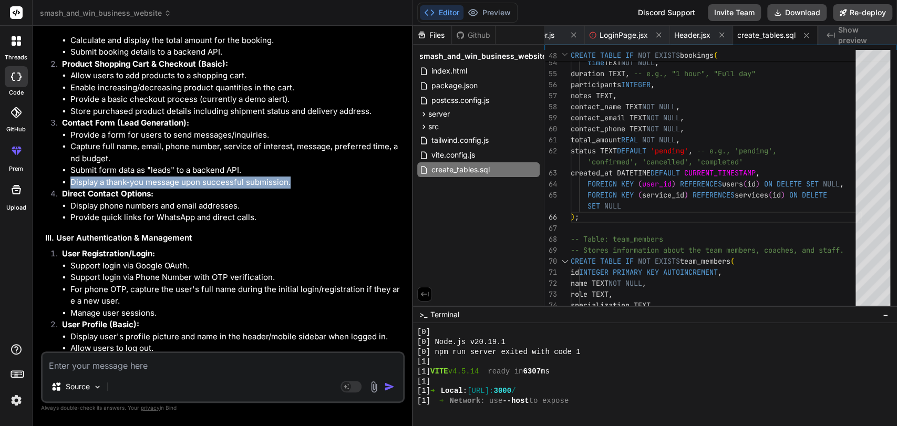
click at [111, 189] on li "Display a thank-you message upon successful submission." at bounding box center [236, 183] width 332 height 12
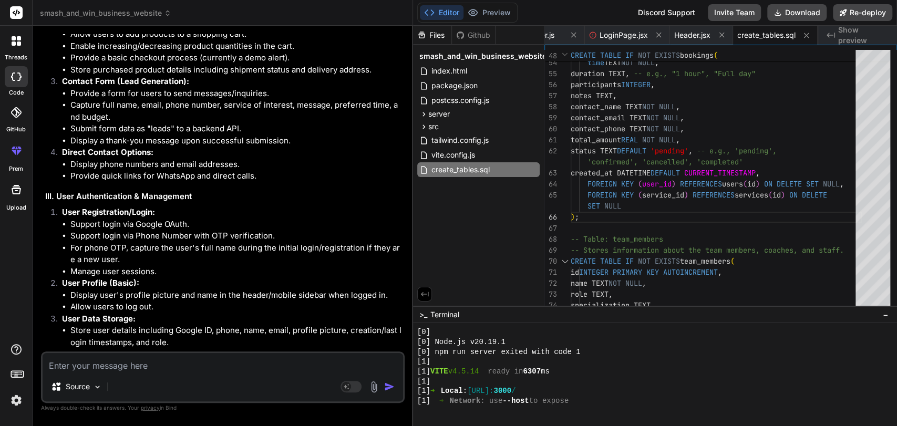
scroll to position [19831, 0]
click at [93, 170] on li "Display phone numbers and email addresses." at bounding box center [236, 164] width 332 height 12
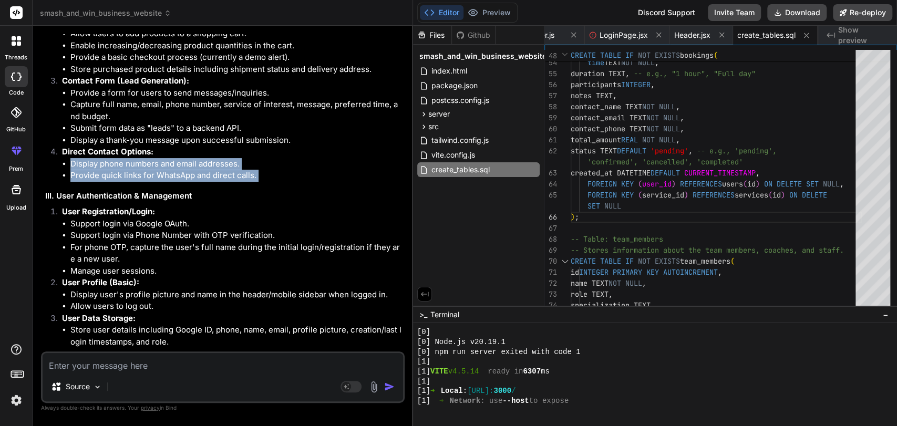
drag, startPoint x: 93, startPoint y: 221, endPoint x: 99, endPoint y: 229, distance: 9.7
click at [99, 182] on ul "Display phone numbers and email addresses. Provide quick links for WhatsApp and…" at bounding box center [232, 170] width 341 height 24
click at [99, 182] on li "Provide quick links for WhatsApp and direct calls." at bounding box center [236, 176] width 332 height 12
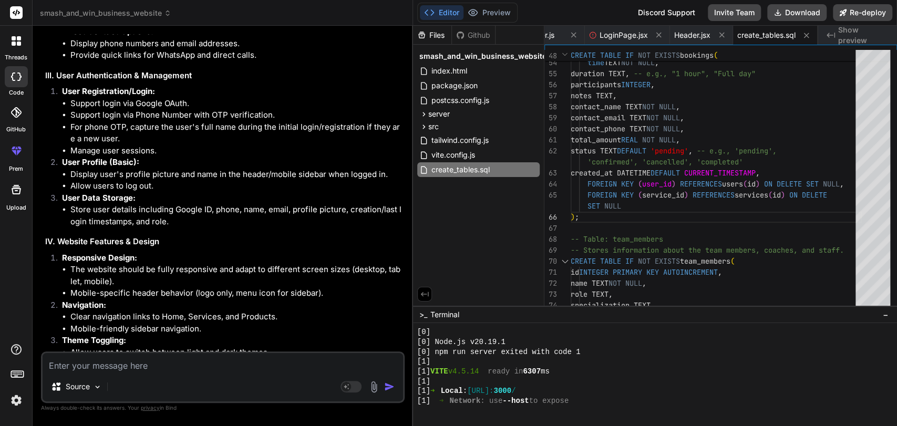
scroll to position [19967, 0]
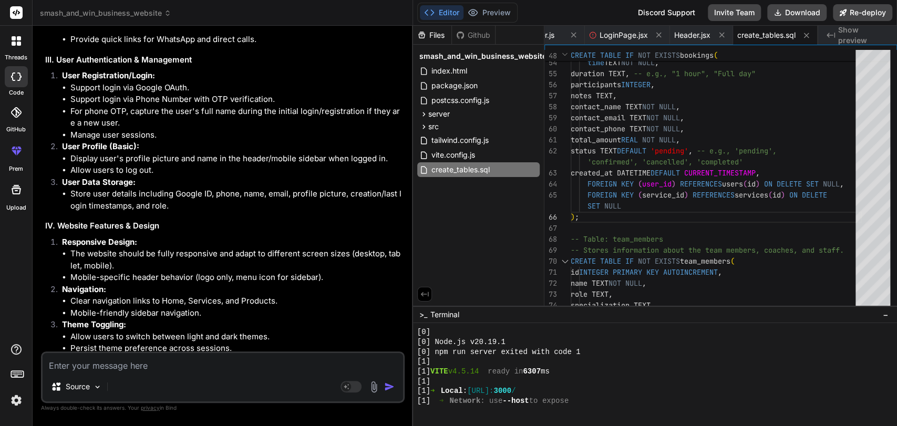
click at [87, 94] on li "Support login via Google OAuth." at bounding box center [236, 88] width 332 height 12
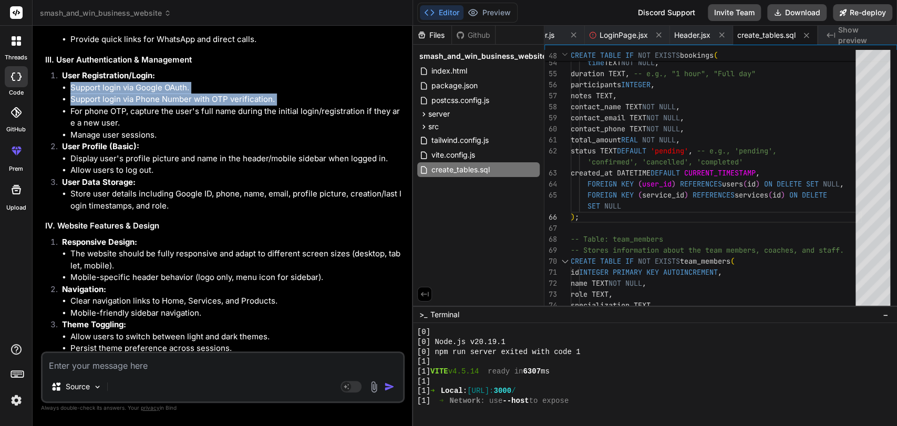
drag, startPoint x: 87, startPoint y: 141, endPoint x: 93, endPoint y: 153, distance: 13.2
click at [93, 141] on ul "Support login via Google OAuth. Support login via Phone Number with OTP verific…" at bounding box center [232, 111] width 341 height 59
click at [93, 106] on li "Support login via Phone Number with OTP verification." at bounding box center [236, 100] width 332 height 12
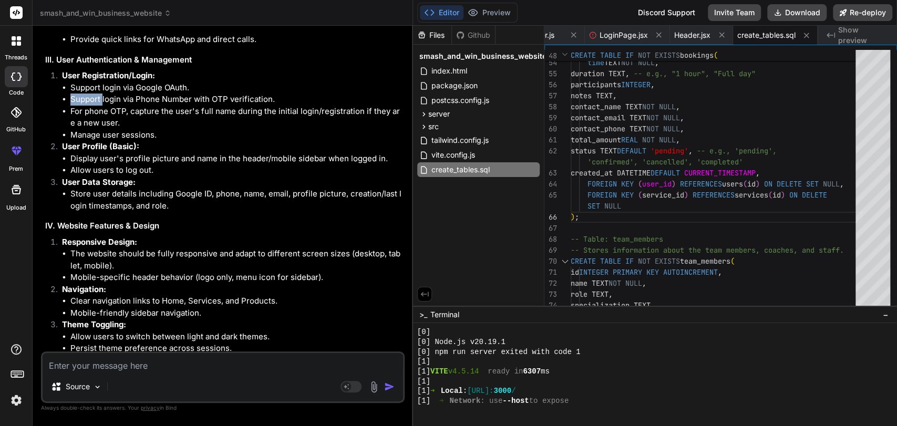
click at [93, 106] on li "Support login via Phone Number with OTP verification." at bounding box center [236, 100] width 332 height 12
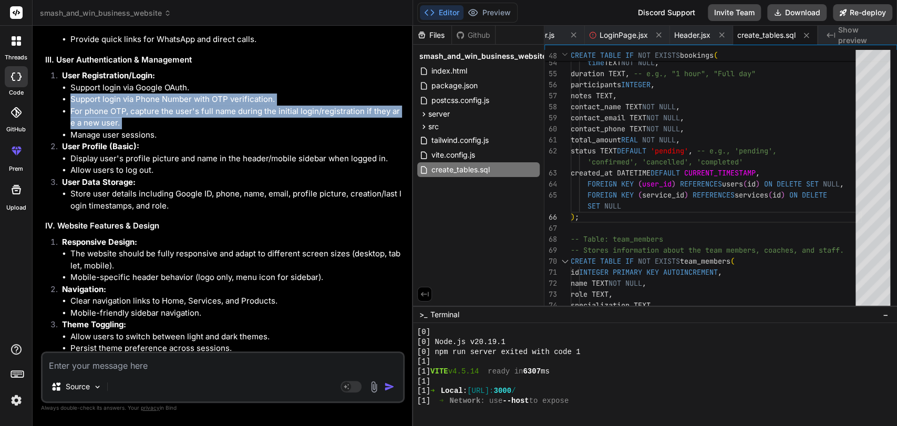
drag, startPoint x: 93, startPoint y: 153, endPoint x: 99, endPoint y: 165, distance: 12.7
click at [99, 141] on ul "Support login via Google OAuth. Support login via Phone Number with OTP verific…" at bounding box center [232, 111] width 341 height 59
click at [99, 129] on li "For phone OTP, capture the user's full name during the initial login/registrati…" at bounding box center [236, 118] width 332 height 24
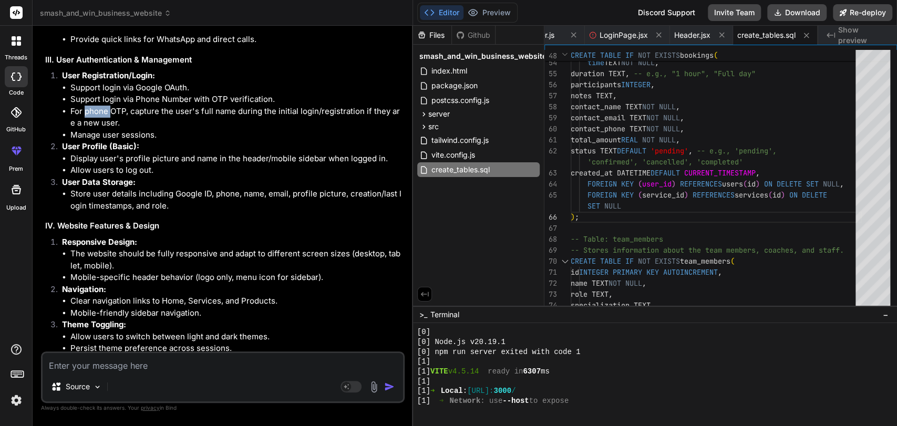
click at [99, 129] on li "For phone OTP, capture the user's full name during the initial login/registrati…" at bounding box center [236, 118] width 332 height 24
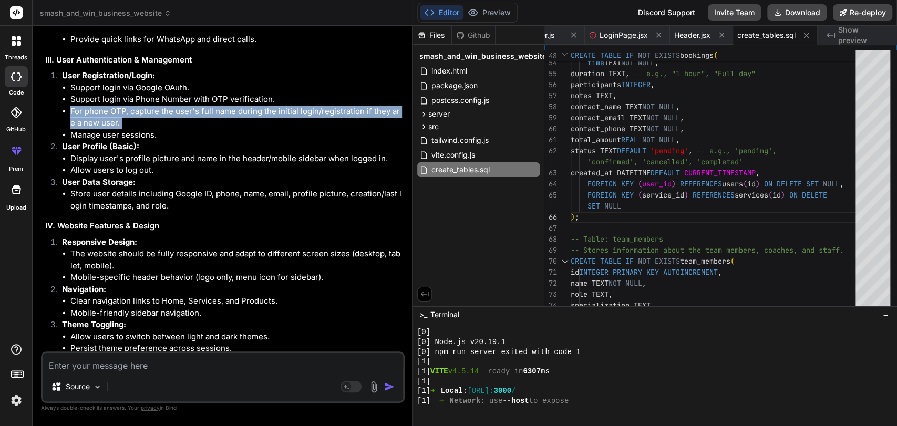
click at [99, 129] on li "For phone OTP, capture the user's full name during the initial login/registrati…" at bounding box center [236, 118] width 332 height 24
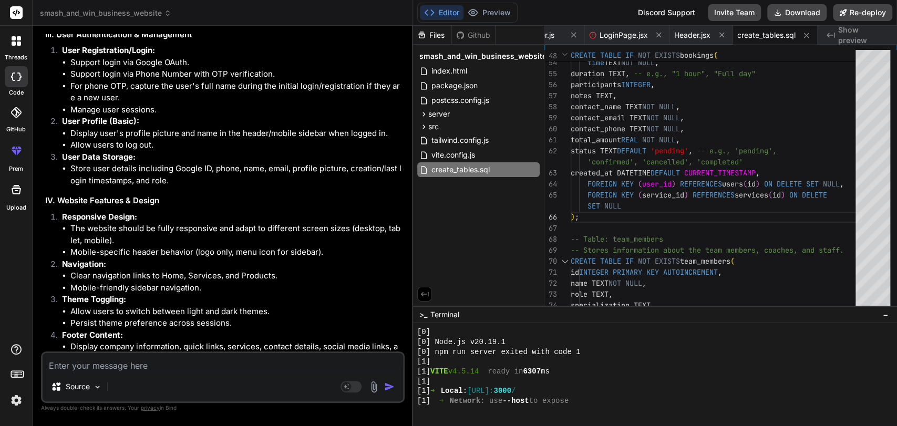
scroll to position [19994, 0]
click at [99, 115] on li "Manage user sessions." at bounding box center [236, 108] width 332 height 12
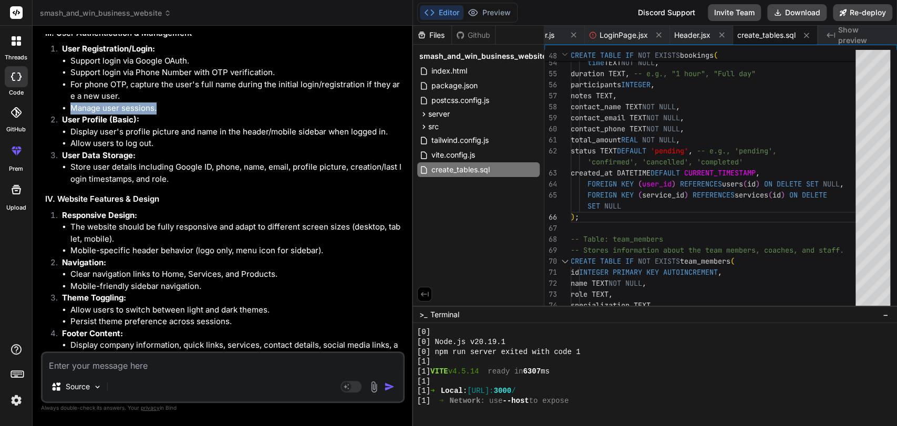
click at [99, 115] on li "Manage user sessions." at bounding box center [236, 108] width 332 height 12
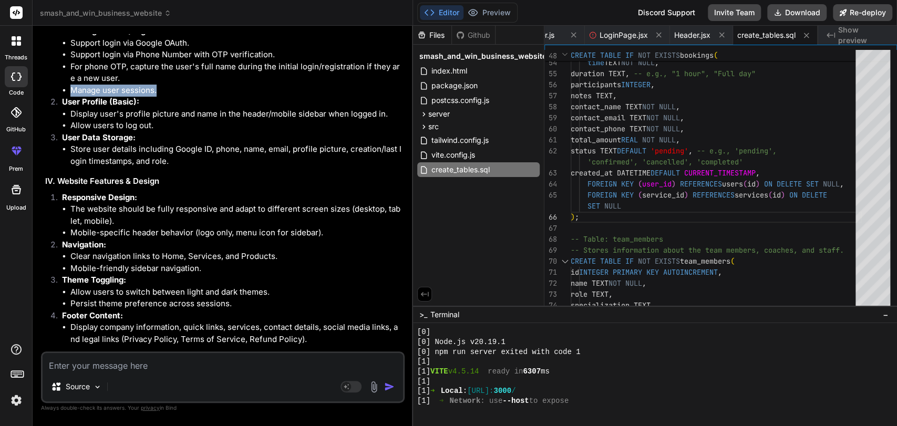
scroll to position [20013, 0]
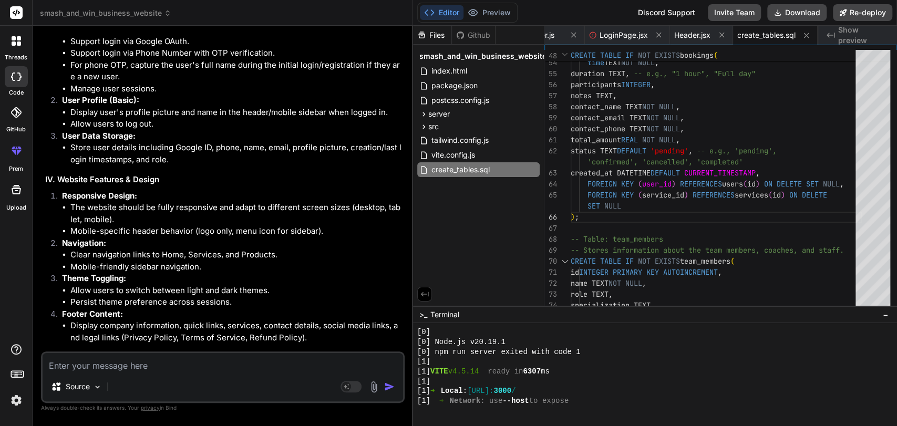
click at [99, 119] on li "Display user's profile picture and name in the header/mobile sidebar when logge…" at bounding box center [236, 113] width 332 height 12
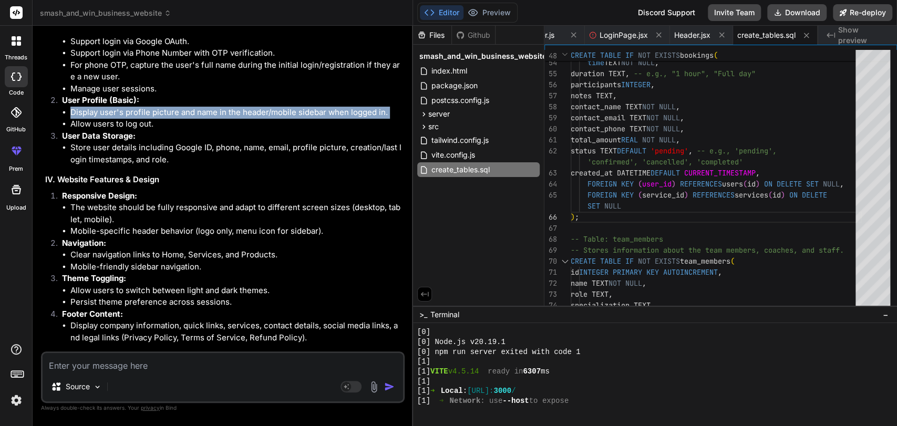
click at [99, 119] on li "Display user's profile picture and name in the header/mobile sidebar when logge…" at bounding box center [236, 113] width 332 height 12
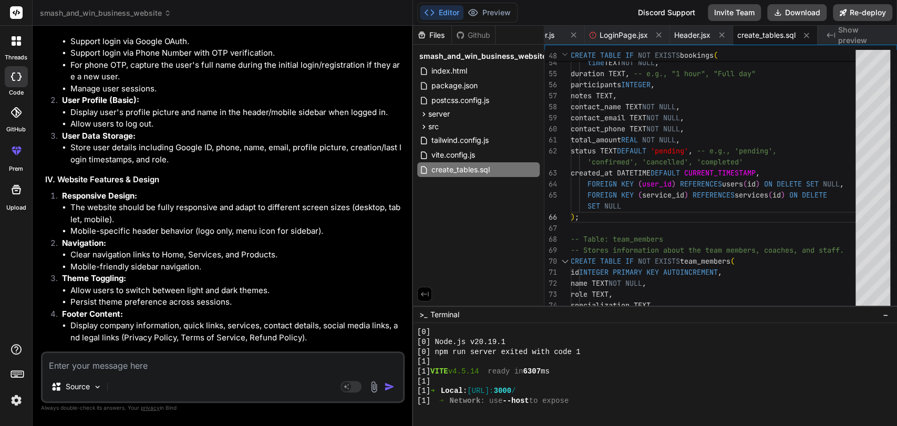
click at [104, 130] on li "Allow users to log out." at bounding box center [236, 124] width 332 height 12
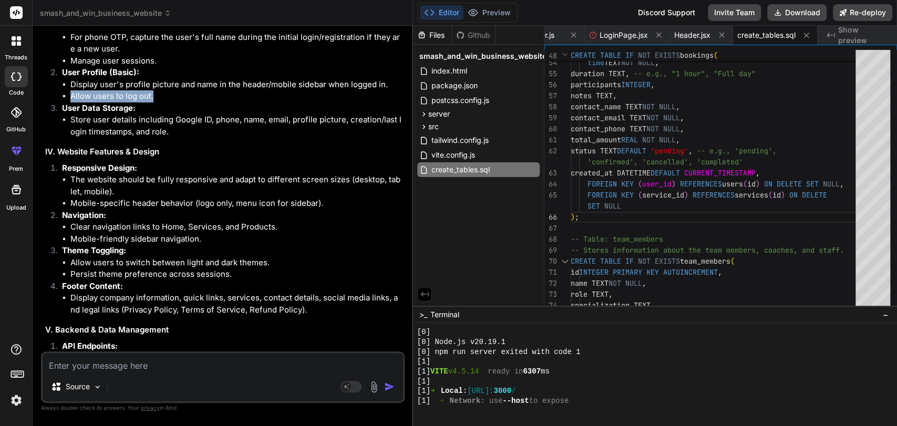
scroll to position [20042, 0]
click at [104, 137] on li "Store user details including Google ID, phone, name, email, profile picture, cr…" at bounding box center [236, 125] width 332 height 24
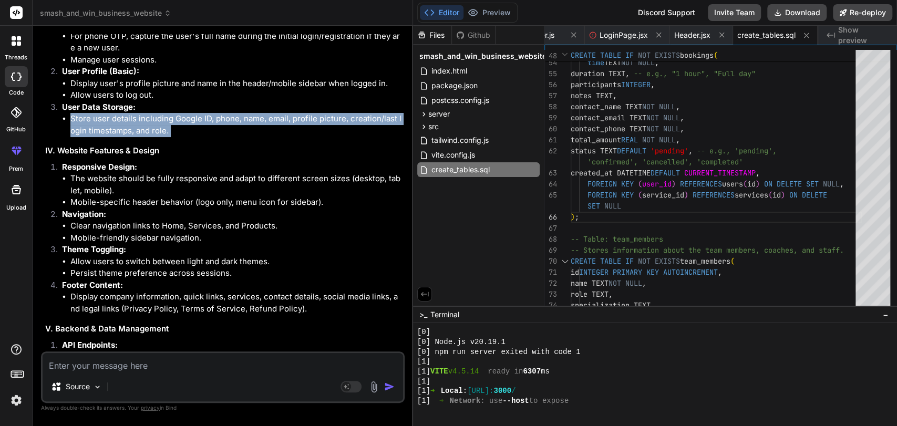
click at [104, 137] on li "Store user details including Google ID, phone, name, email, profile picture, cr…" at bounding box center [236, 125] width 332 height 24
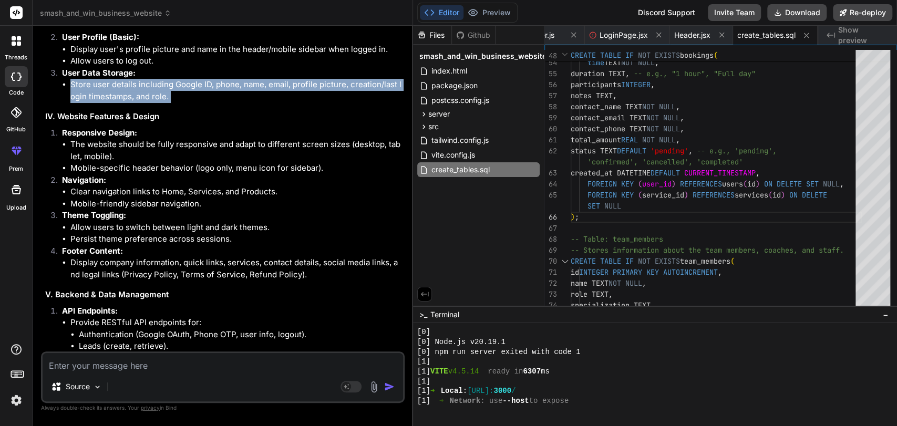
scroll to position [20077, 0]
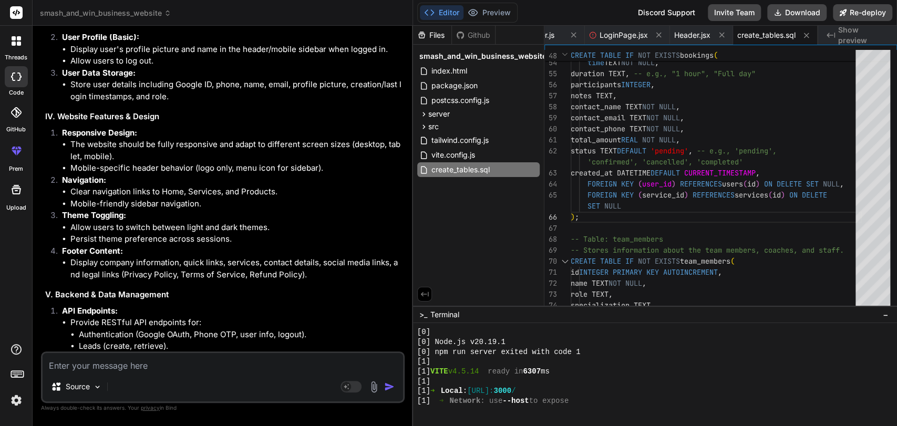
click at [104, 138] on strong "Responsive Design:" at bounding box center [99, 133] width 75 height 10
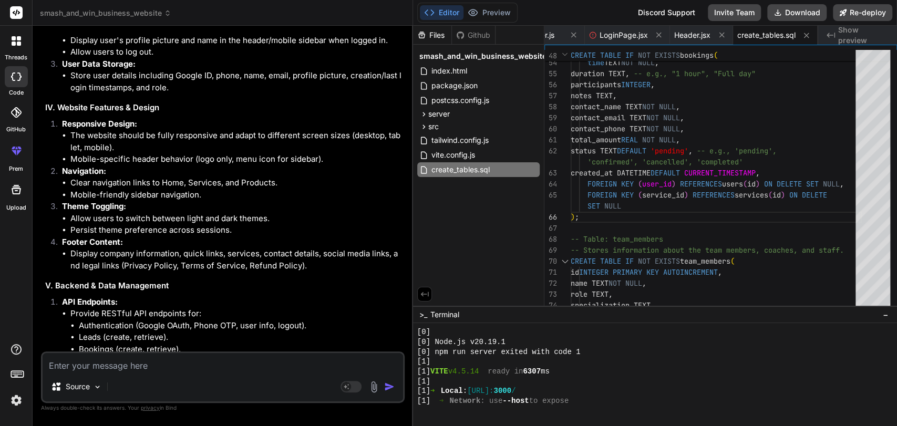
scroll to position [20087, 0]
click at [104, 152] on li "The website should be fully responsive and adapt to different screen sizes (des…" at bounding box center [236, 141] width 332 height 24
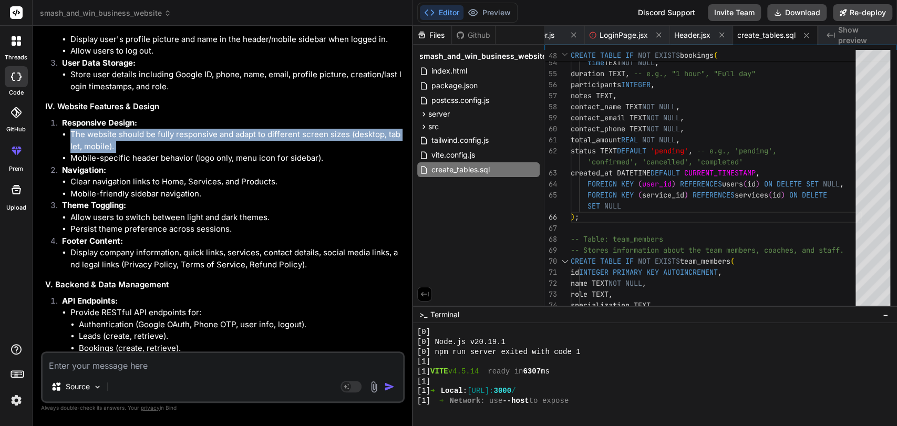
click at [104, 152] on li "The website should be fully responsive and adapt to different screen sizes (des…" at bounding box center [236, 141] width 332 height 24
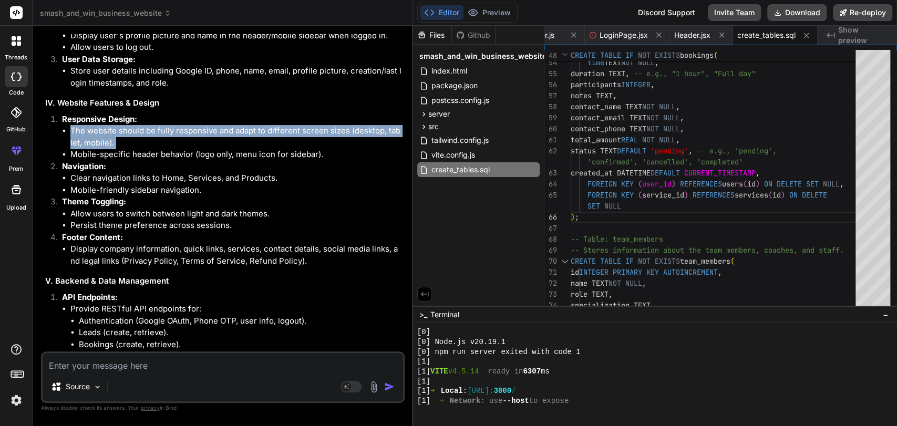
scroll to position [20091, 0]
click at [104, 148] on li "The website should be fully responsive and adapt to different screen sizes (des…" at bounding box center [236, 137] width 332 height 24
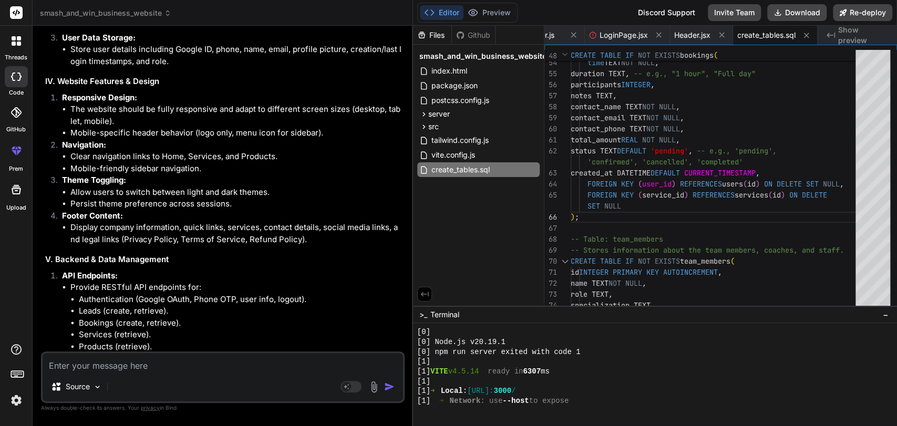
scroll to position [20114, 0]
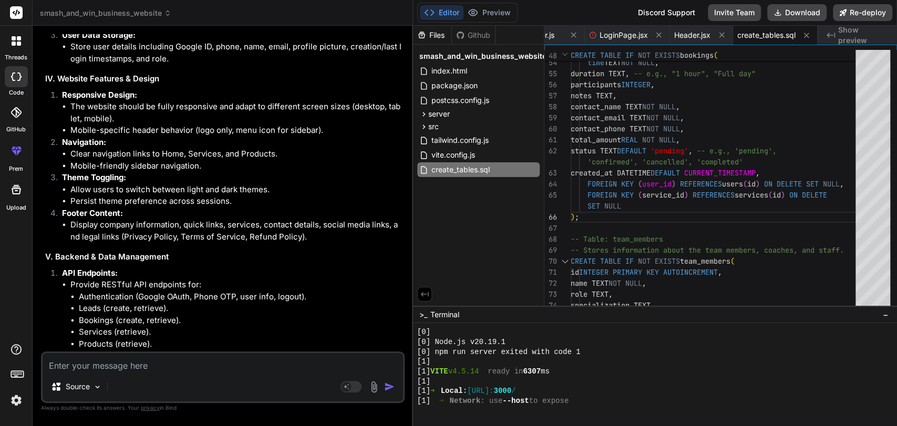
click at [104, 137] on li "Mobile-specific header behavior (logo only, menu icon for sidebar)." at bounding box center [236, 131] width 332 height 12
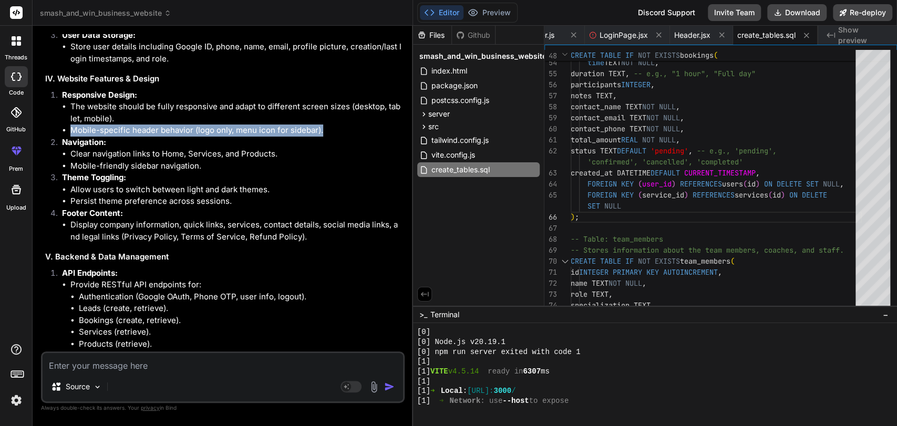
click at [104, 137] on li "Mobile-specific header behavior (logo only, menu icon for sidebar)." at bounding box center [236, 131] width 332 height 12
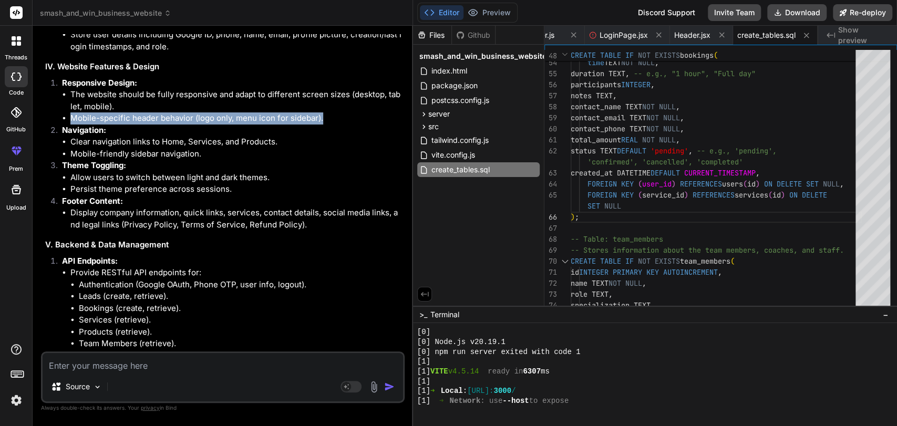
scroll to position [20128, 0]
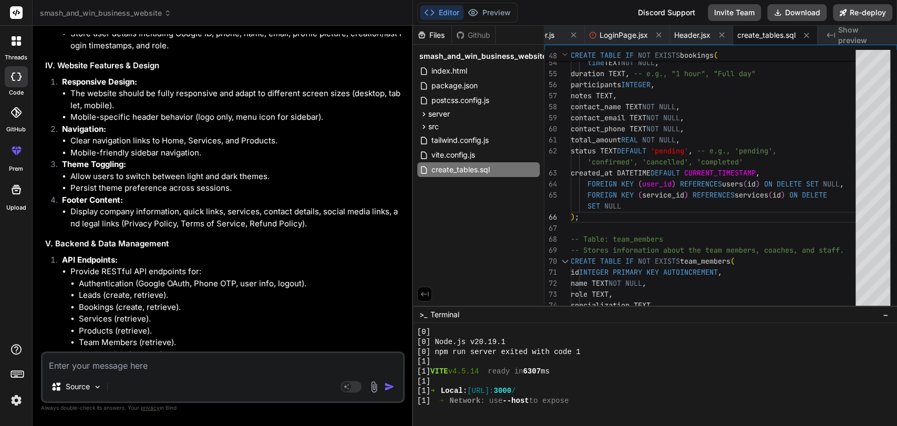
click at [104, 134] on strong "Navigation:" at bounding box center [84, 129] width 44 height 10
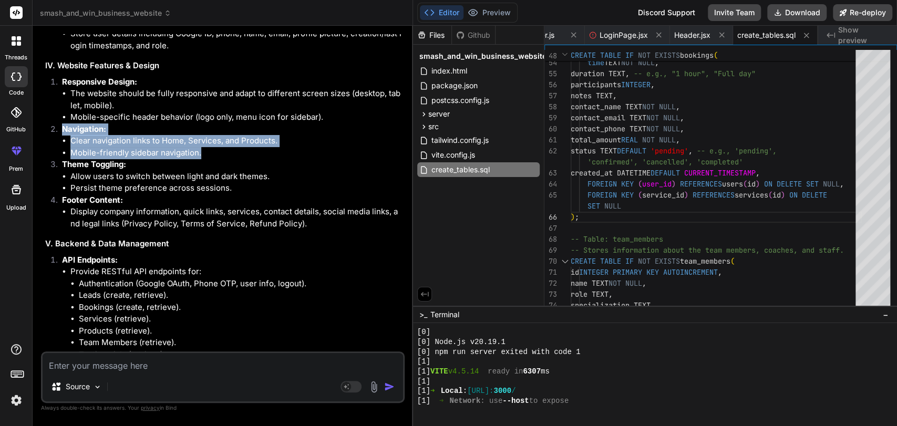
drag, startPoint x: 104, startPoint y: 187, endPoint x: 114, endPoint y: 207, distance: 22.1
click at [114, 159] on li "Navigation: Clear navigation links to Home, Services, and Products. Mobile-frie…" at bounding box center [228, 142] width 349 height 36
click at [114, 159] on li "Mobile-friendly sidebar navigation." at bounding box center [236, 153] width 332 height 12
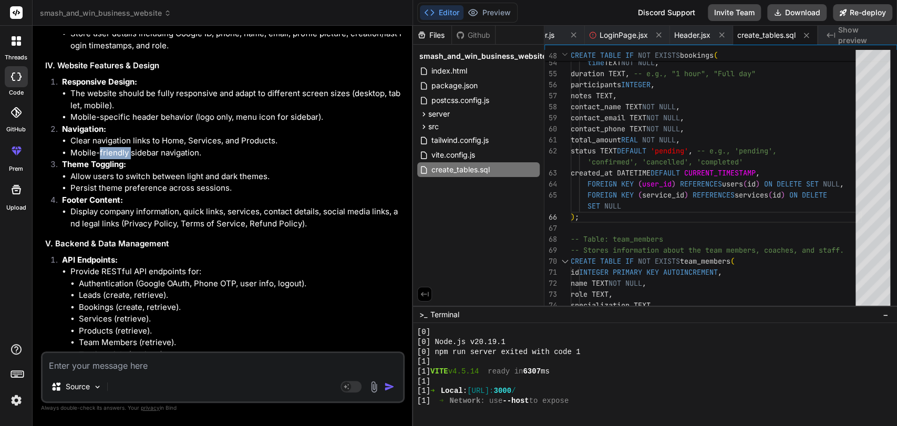
click at [114, 159] on li "Mobile-friendly sidebar navigation." at bounding box center [236, 153] width 332 height 12
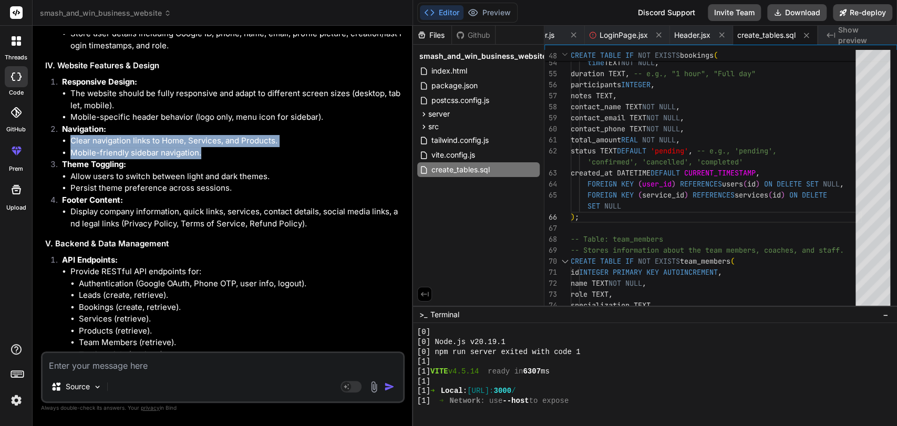
drag, startPoint x: 114, startPoint y: 207, endPoint x: 111, endPoint y: 201, distance: 6.6
click at [111, 159] on ul "Clear navigation links to Home, Services, and Products. Mobile-friendly sidebar…" at bounding box center [232, 147] width 341 height 24
click at [111, 147] on li "Clear navigation links to Home, Services, and Products." at bounding box center [236, 141] width 332 height 12
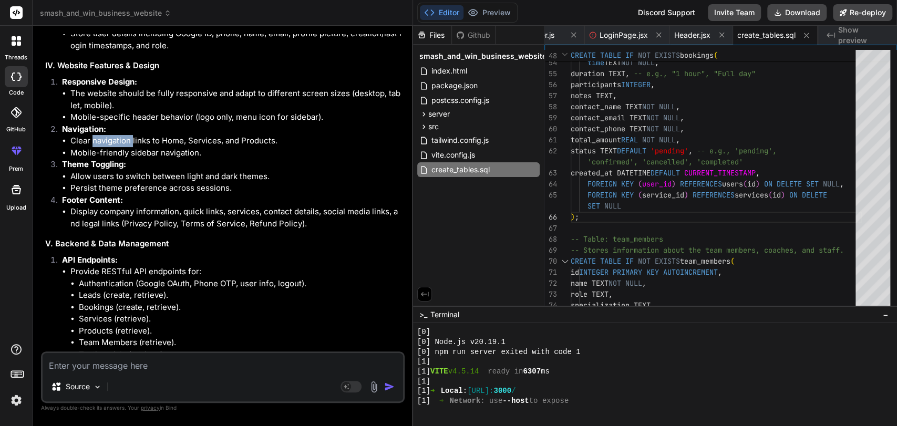
click at [111, 147] on li "Clear navigation links to Home, Services, and Products." at bounding box center [236, 141] width 332 height 12
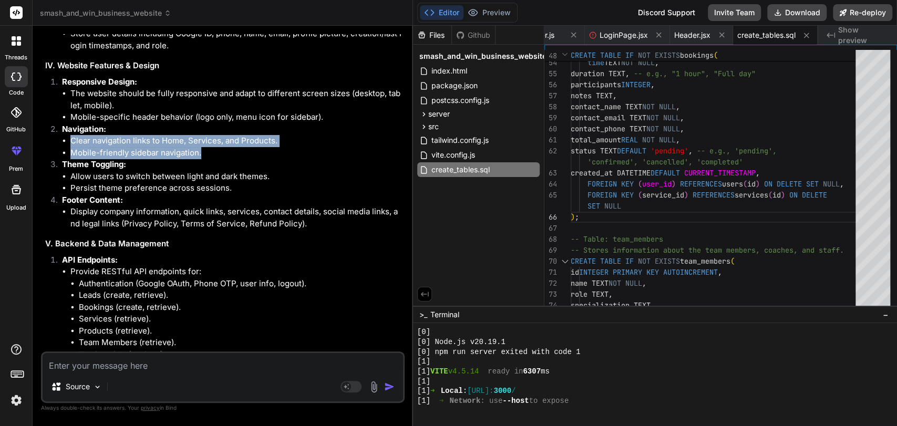
drag, startPoint x: 111, startPoint y: 201, endPoint x: 114, endPoint y: 208, distance: 7.5
click at [114, 159] on ul "Clear navigation links to Home, Services, and Products. Mobile-friendly sidebar…" at bounding box center [232, 147] width 341 height 24
click at [114, 159] on li "Mobile-friendly sidebar navigation." at bounding box center [236, 153] width 332 height 12
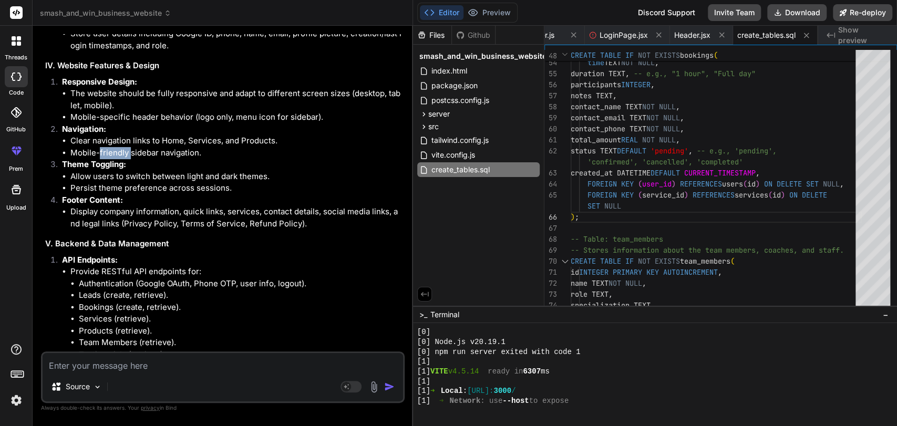
click at [114, 159] on li "Mobile-friendly sidebar navigation." at bounding box center [236, 153] width 332 height 12
click at [117, 183] on li "Allow users to switch between light and dark themes." at bounding box center [236, 177] width 332 height 12
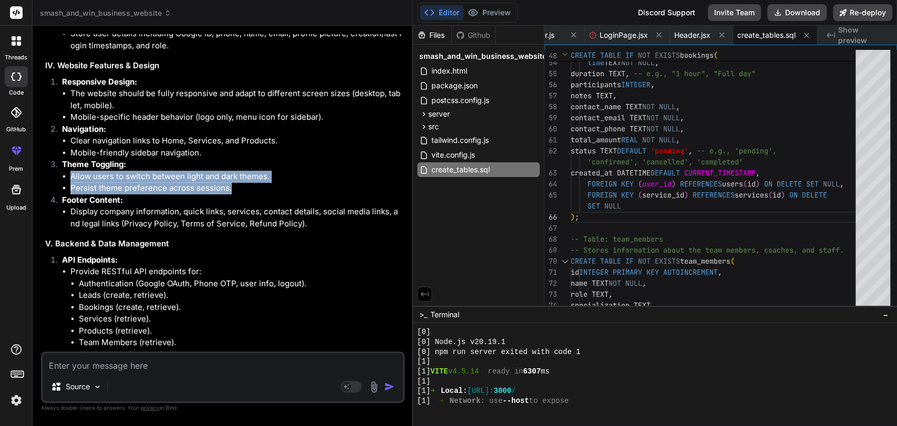
drag, startPoint x: 117, startPoint y: 229, endPoint x: 121, endPoint y: 239, distance: 10.6
click at [121, 194] on ul "Allow users to switch between light and dark themes. Persist theme preference a…" at bounding box center [232, 183] width 341 height 24
click at [121, 194] on li "Persist theme preference across sessions." at bounding box center [236, 188] width 332 height 12
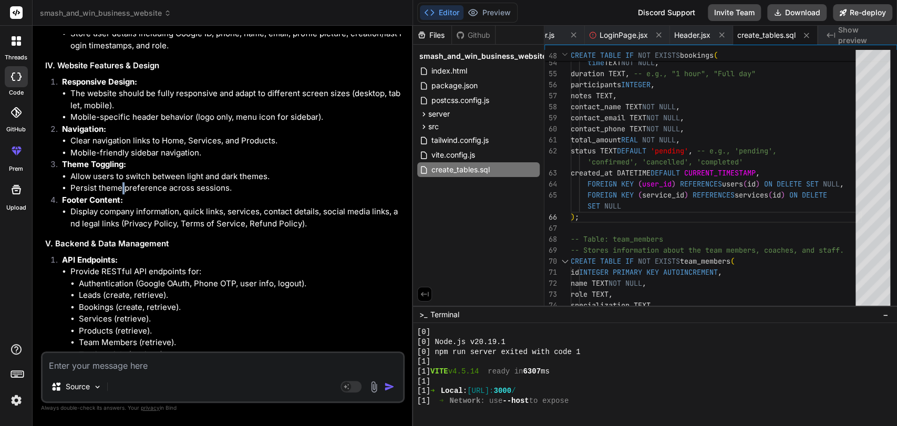
click at [121, 194] on li "Persist theme preference across sessions." at bounding box center [236, 188] width 332 height 12
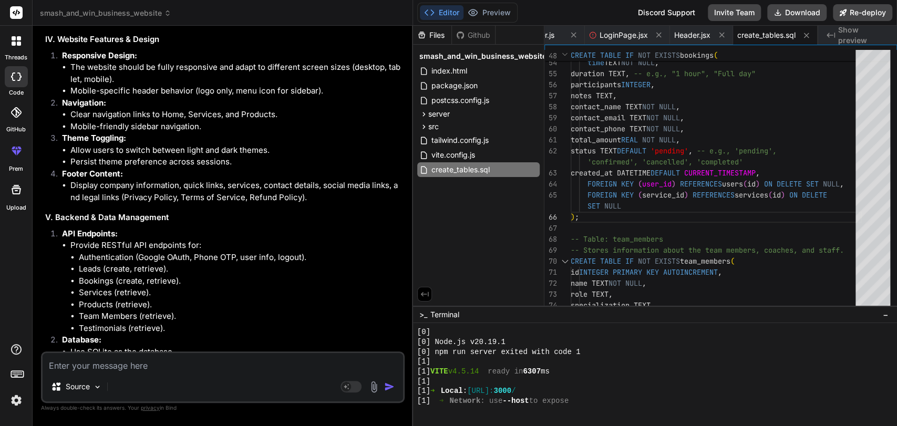
scroll to position [20154, 0]
click at [121, 203] on li "Display company information, quick links, services, contact details, social med…" at bounding box center [236, 192] width 332 height 24
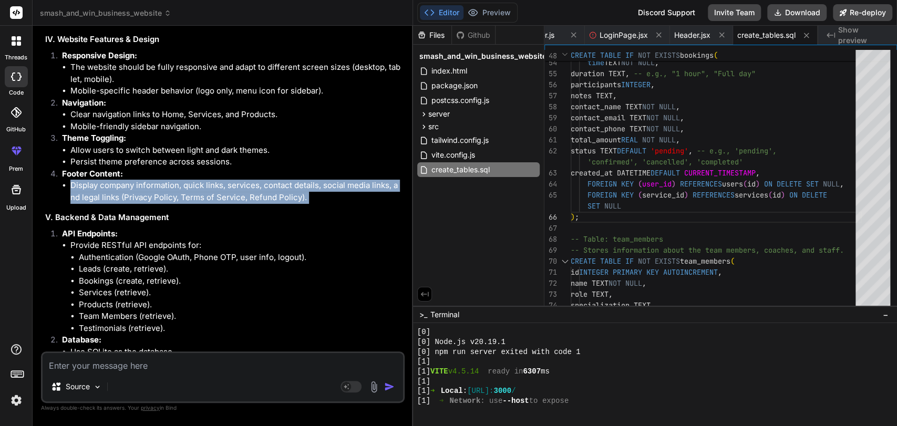
click at [121, 203] on li "Display company information, quick links, services, contact details, social med…" at bounding box center [236, 192] width 332 height 24
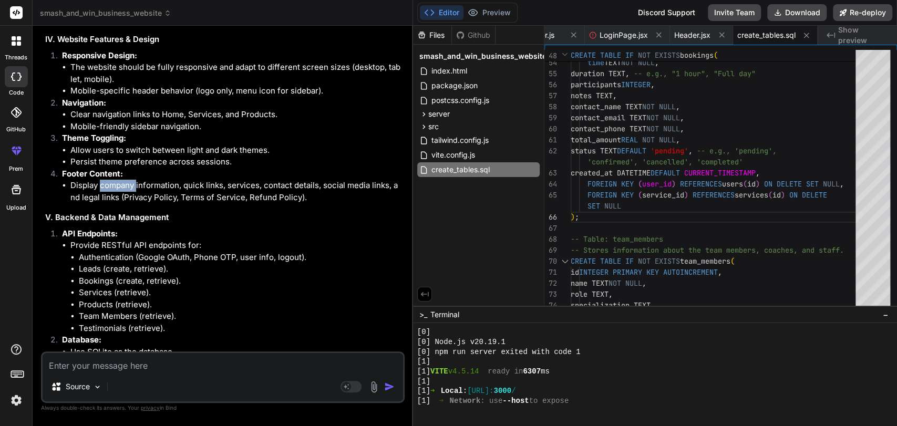
click at [121, 203] on li "Display company information, quick links, services, contact details, social med…" at bounding box center [236, 192] width 332 height 24
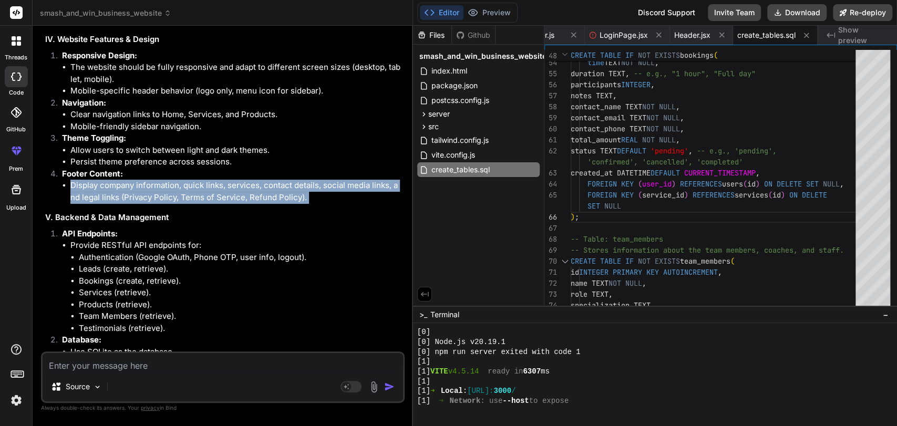
click at [121, 203] on li "Display company information, quick links, services, contact details, social med…" at bounding box center [236, 192] width 332 height 24
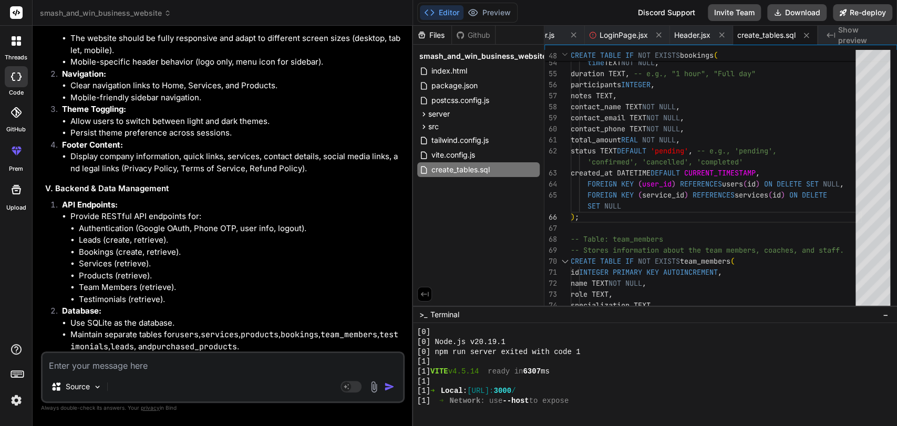
scroll to position [20184, 0]
click at [121, 194] on h3 "V. Backend & Data Management" at bounding box center [223, 188] width 357 height 12
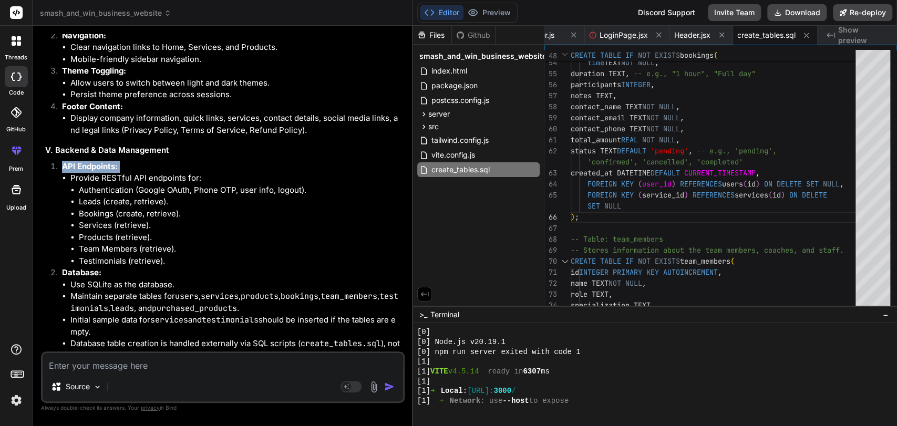
scroll to position [20222, 0]
click at [121, 196] on li "Authentication (Google OAuth, Phone OTP, user info, logout)." at bounding box center [241, 190] width 324 height 12
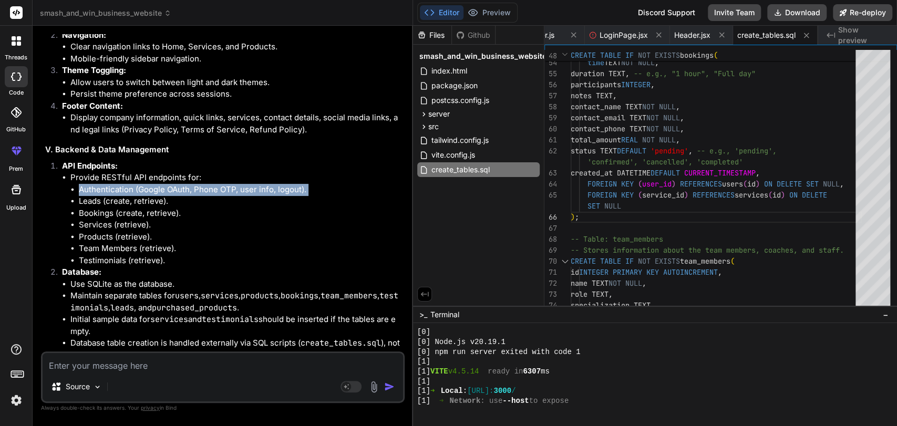
click at [121, 196] on li "Authentication (Google OAuth, Phone OTP, user info, logout)." at bounding box center [241, 190] width 324 height 12
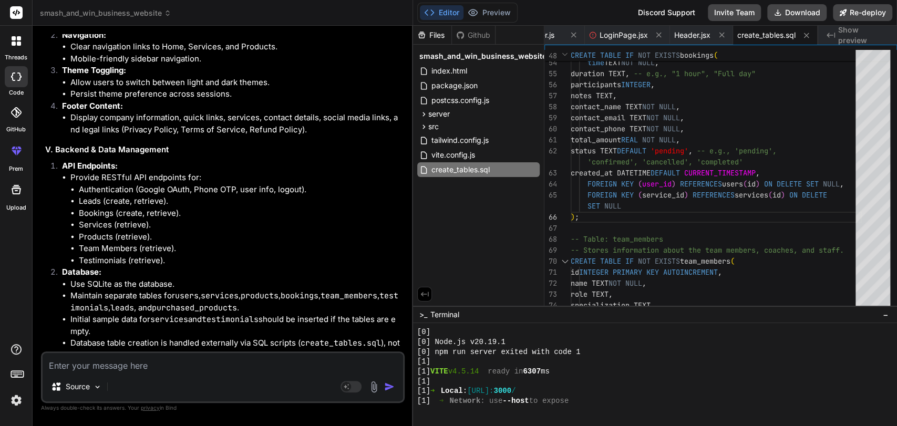
click at [125, 208] on li "Leads (create, retrieve)." at bounding box center [241, 202] width 324 height 12
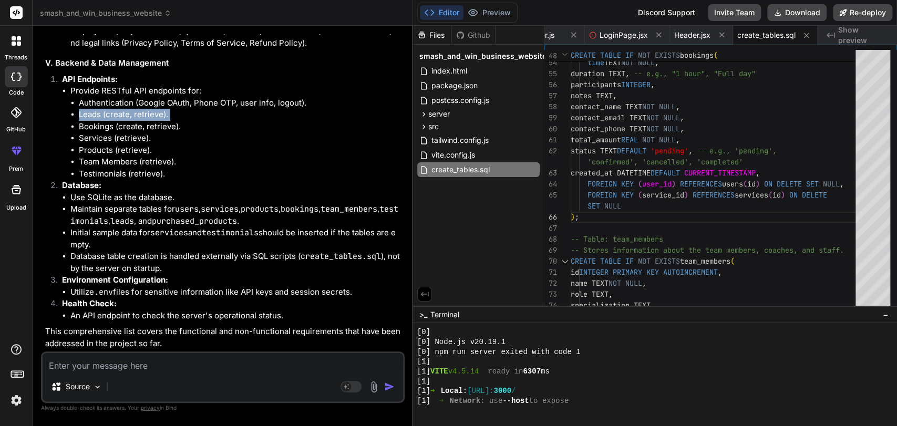
scroll to position [20317, 0]
click at [115, 227] on li "Maintain separate tables for users , services , products , bookings , team_memb…" at bounding box center [236, 215] width 332 height 24
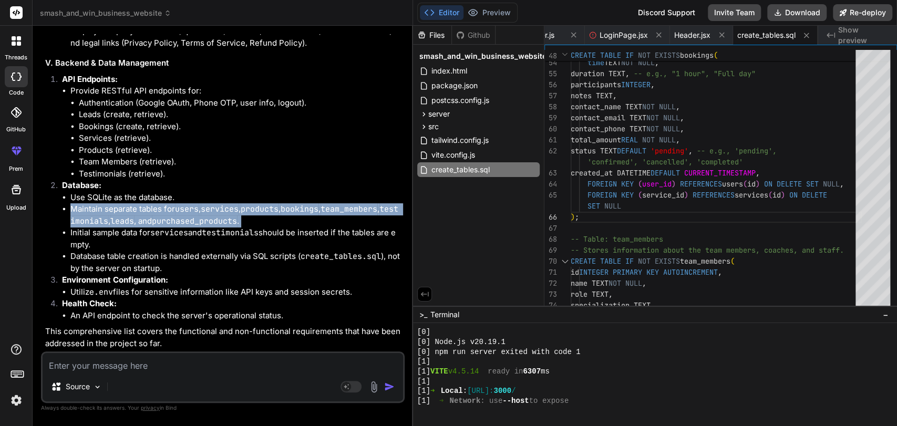
click at [115, 227] on li "Maintain separate tables for users , services , products , bookings , team_memb…" at bounding box center [236, 215] width 332 height 24
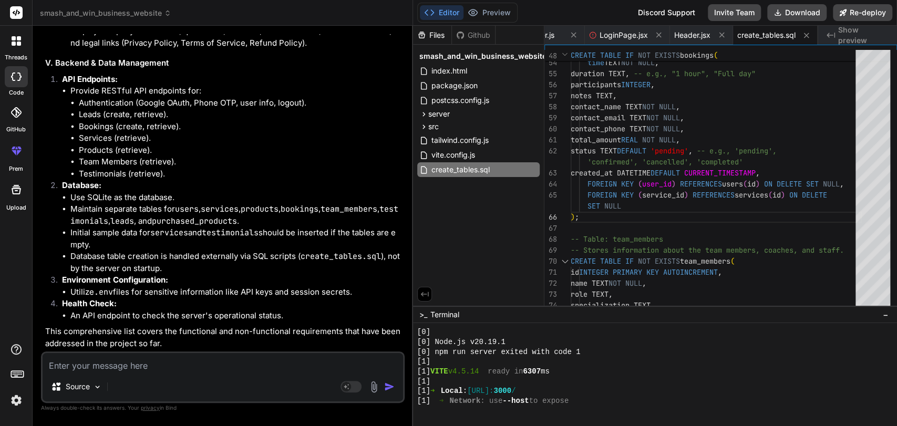
click at [147, 251] on li "Initial sample data for services and testimonials should be inserted if the tab…" at bounding box center [236, 239] width 332 height 24
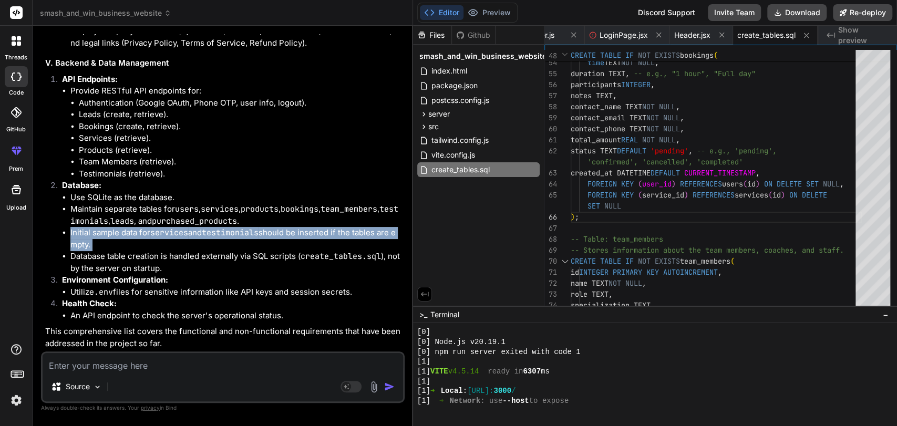
click at [147, 251] on li "Initial sample data for services and testimonials should be inserted if the tab…" at bounding box center [236, 239] width 332 height 24
click at [159, 251] on li "Initial sample data for services and testimonials should be inserted if the tab…" at bounding box center [236, 239] width 332 height 24
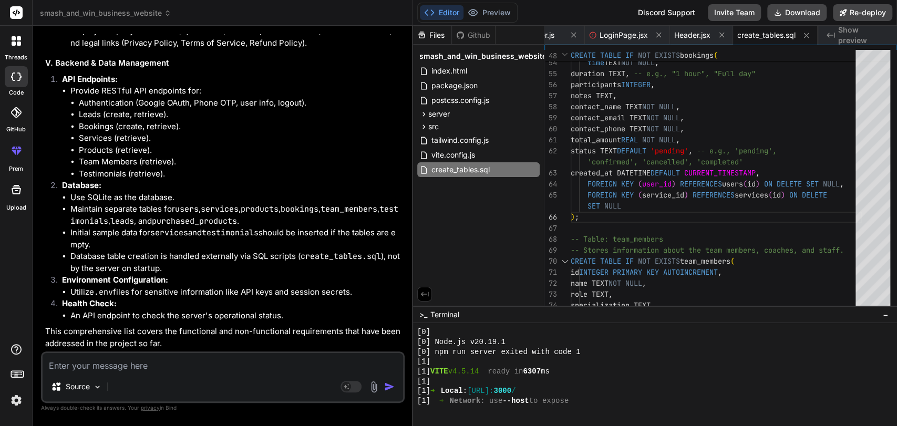
scroll to position [20350, 0]
click at [159, 272] on li "Database table creation is handled externally via SQL scripts ( create_tables.s…" at bounding box center [236, 263] width 332 height 24
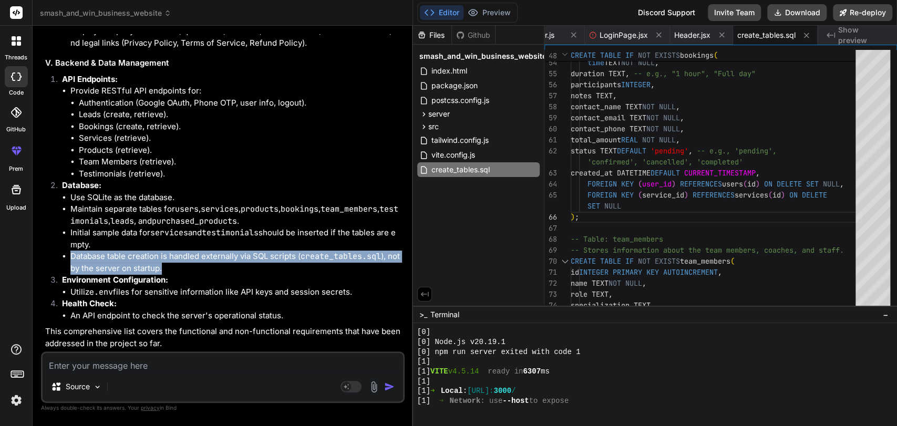
click at [159, 272] on li "Database table creation is handled externally via SQL scripts ( create_tables.s…" at bounding box center [236, 263] width 332 height 24
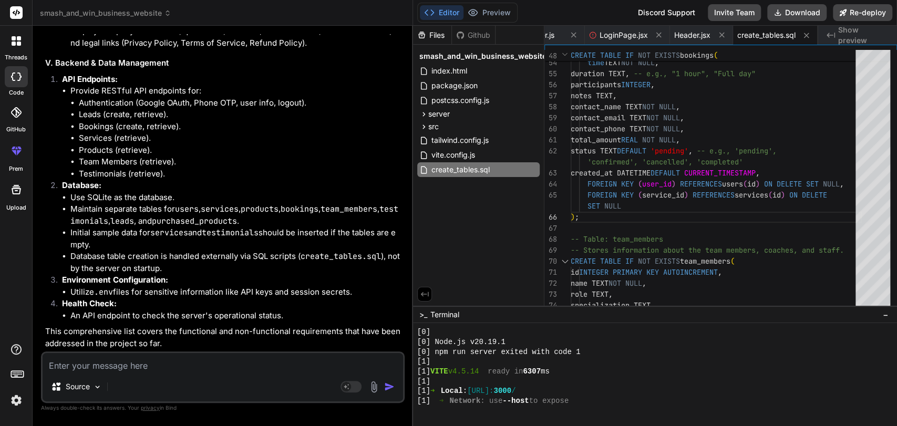
click at [159, 272] on li "Database table creation is handled externally via SQL scripts ( create_tables.s…" at bounding box center [236, 263] width 332 height 24
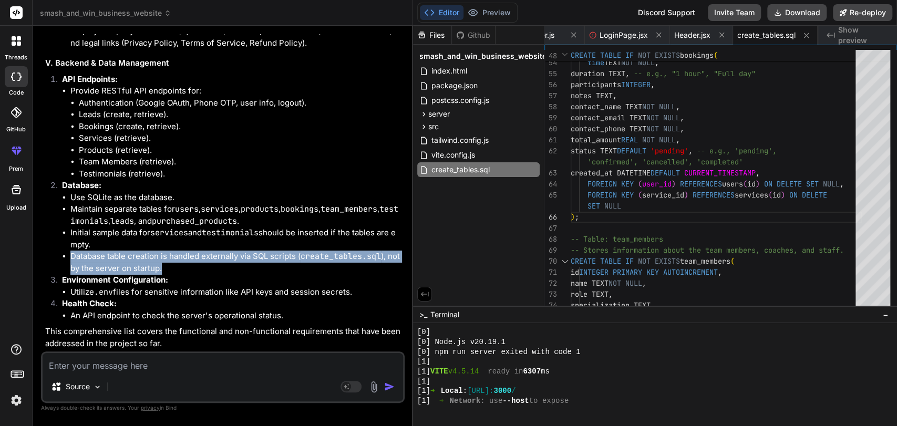
click at [159, 272] on li "Database table creation is handled externally via SQL scripts ( create_tables.s…" at bounding box center [236, 263] width 332 height 24
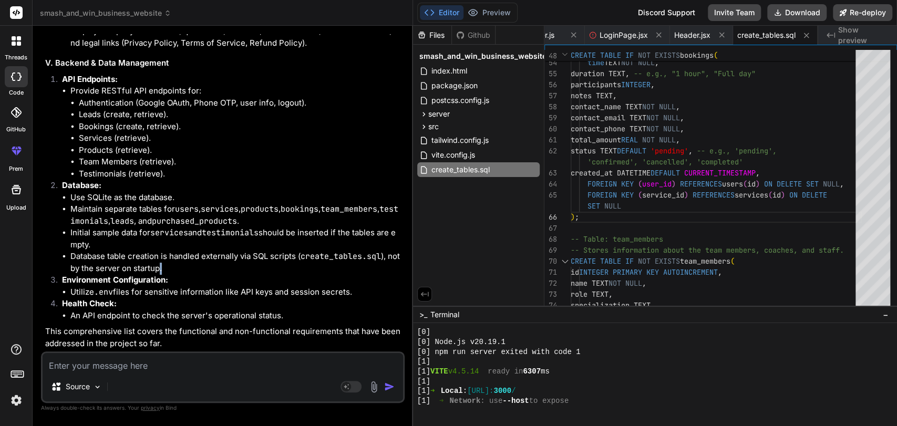
click at [159, 272] on li "Database table creation is handled externally via SQL scripts ( create_tables.s…" at bounding box center [236, 263] width 332 height 24
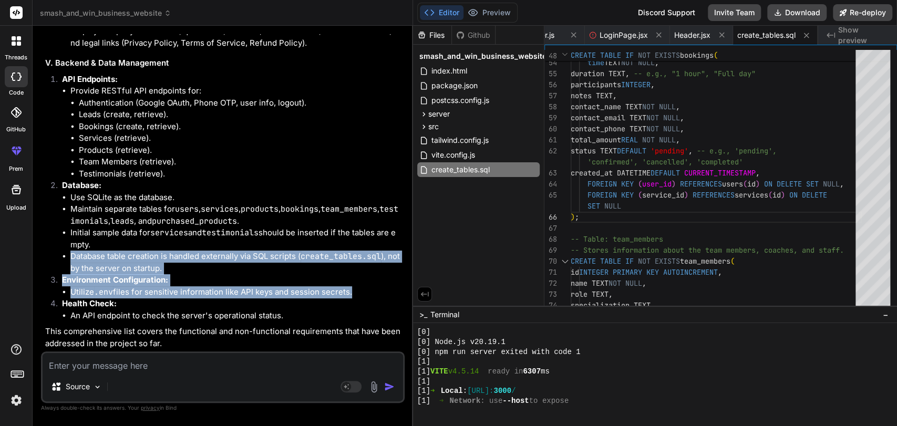
drag, startPoint x: 159, startPoint y: 272, endPoint x: 167, endPoint y: 289, distance: 19.1
click at [167, 289] on ol "API Endpoints: Provide RESTful API endpoints for: Authentication (Google OAuth,…" at bounding box center [223, 198] width 357 height 249
click at [167, 289] on li "Utilize .env files for sensitive information like API keys and session secrets." at bounding box center [236, 292] width 332 height 12
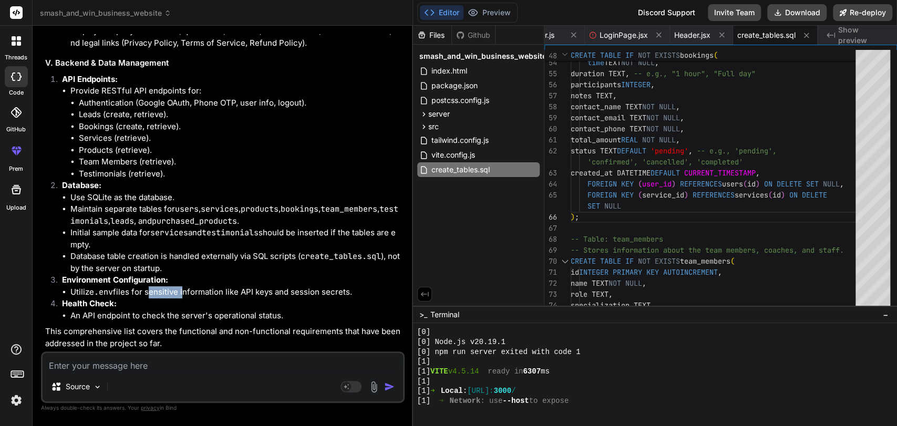
click at [167, 289] on li "Utilize .env files for sensitive information like API keys and session secrets." at bounding box center [236, 292] width 332 height 12
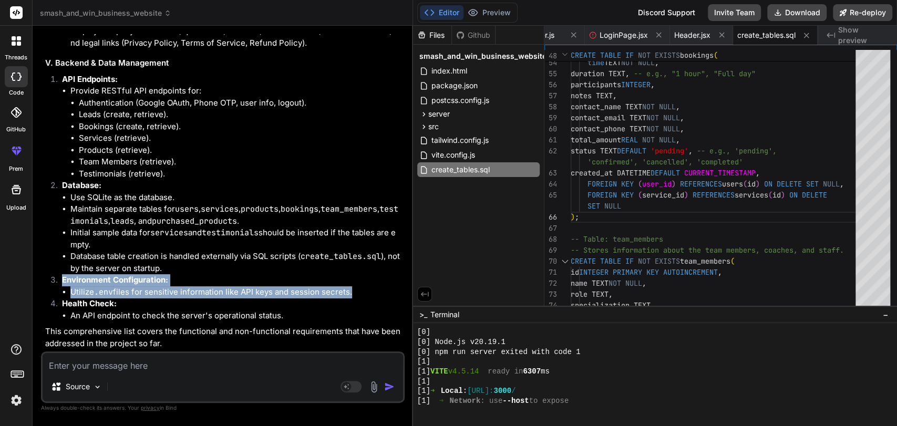
drag, startPoint x: 167, startPoint y: 289, endPoint x: 156, endPoint y: 283, distance: 12.5
click at [156, 283] on li "Environment Configuration: Utilize .env files for sensitive information like AP…" at bounding box center [228, 286] width 349 height 24
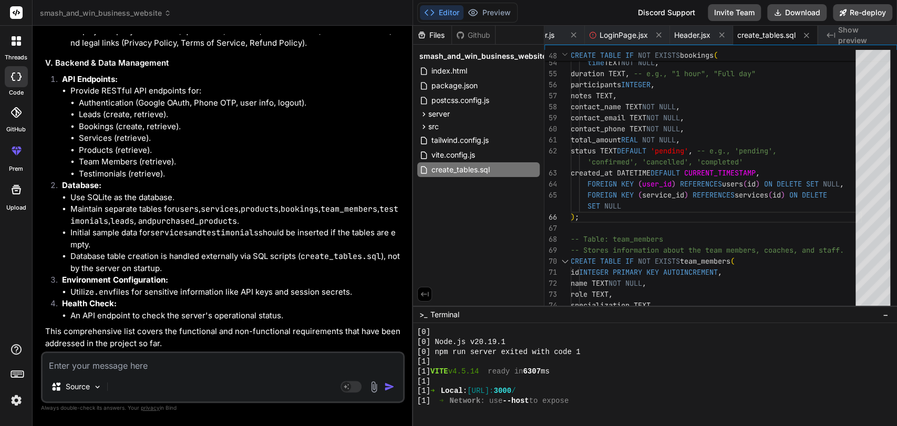
click at [105, 304] on strong "Health Check:" at bounding box center [89, 304] width 55 height 10
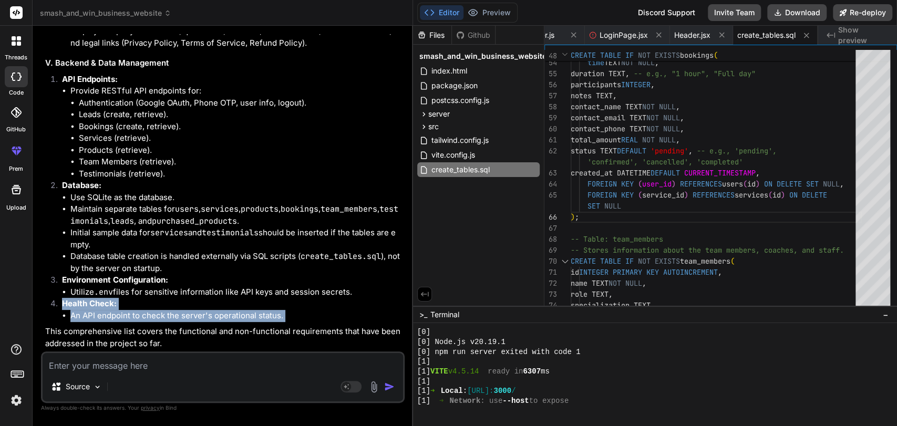
drag, startPoint x: 105, startPoint y: 304, endPoint x: 116, endPoint y: 313, distance: 13.8
click at [116, 313] on li "Health Check: An API endpoint to check the server's operational status." at bounding box center [228, 310] width 349 height 24
click at [116, 313] on li "An API endpoint to check the server's operational status." at bounding box center [236, 316] width 332 height 12
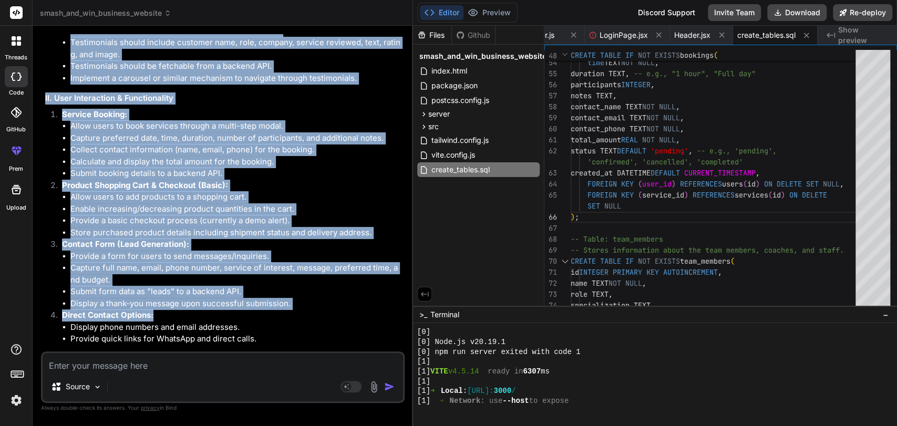
scroll to position [19701, 0]
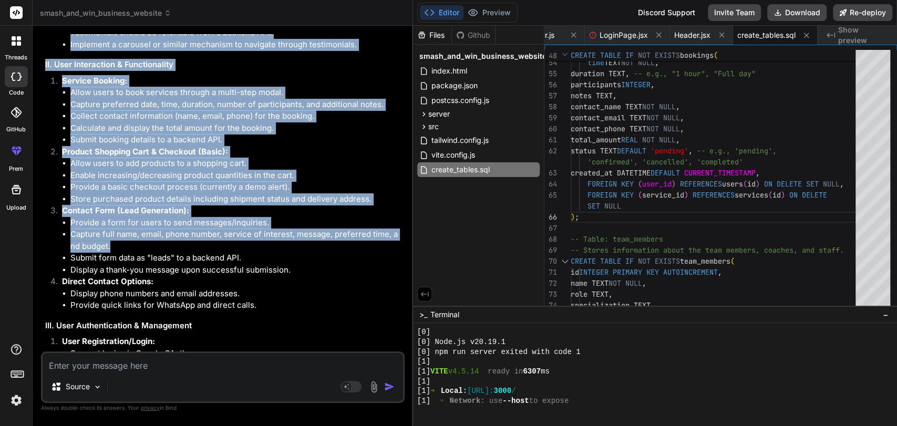
drag, startPoint x: 114, startPoint y: 152, endPoint x: 303, endPoint y: 303, distance: 241.3
click at [303, 303] on div "Okay, let's consolidate the business requirements for the Smash and Win website…" at bounding box center [223, 330] width 357 height 1254
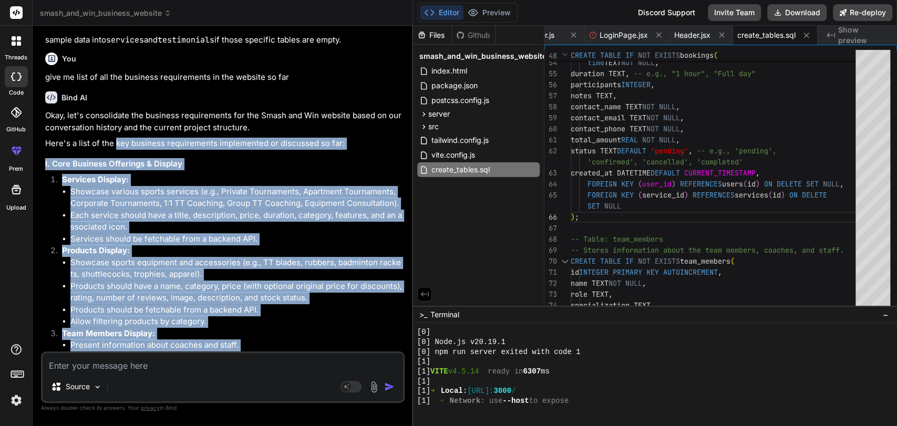
scroll to position [19285, 0]
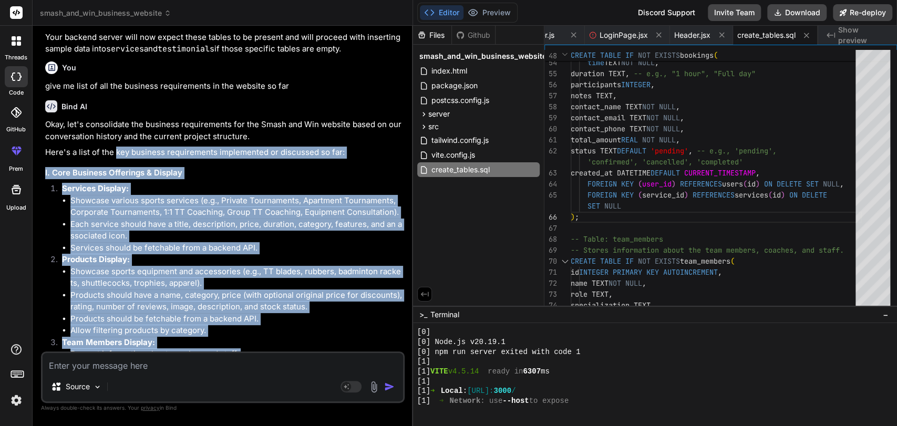
click at [193, 219] on li "Showcase various sports services (e.g., Private Tournaments, Apartment Tourname…" at bounding box center [236, 207] width 332 height 24
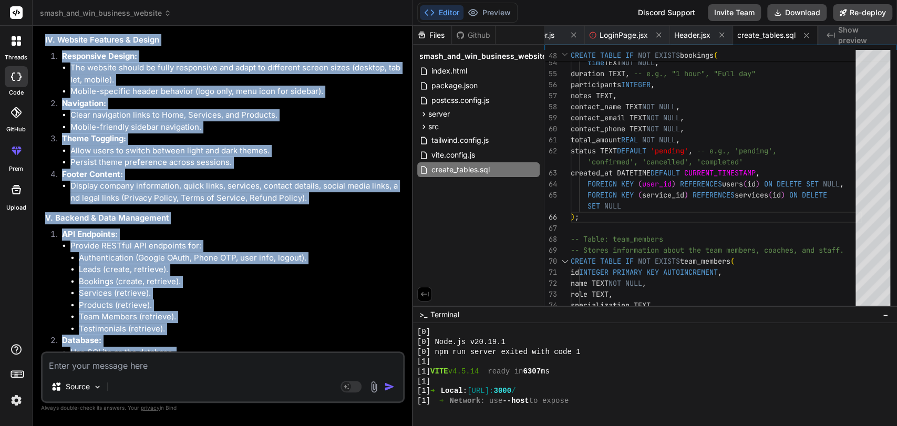
scroll to position [20318, 0]
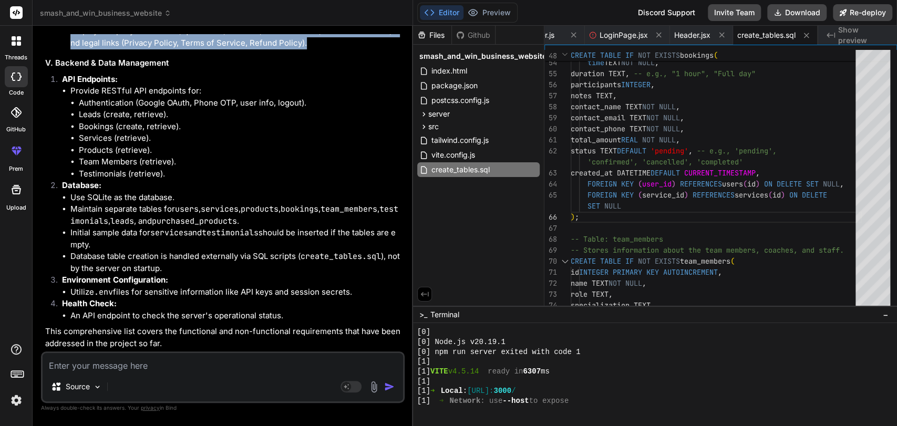
drag, startPoint x: 113, startPoint y: 208, endPoint x: 315, endPoint y: 94, distance: 231.6
copy div "key business requirements implemented or discussed so far: I. Core Business Off…"
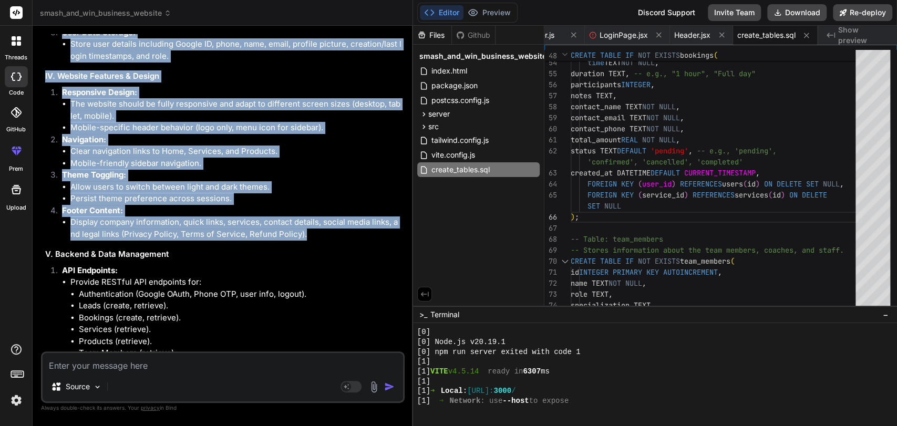
scroll to position [20118, 0]
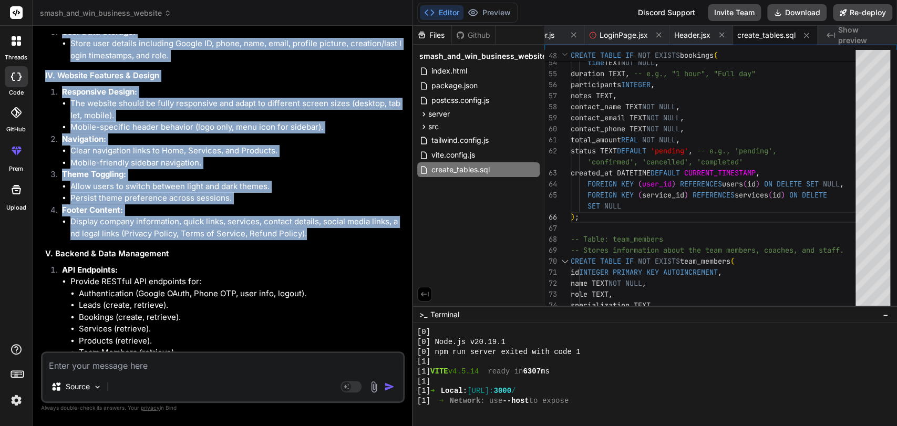
click at [50, 82] on h3 "IV. Website Features & Design" at bounding box center [223, 76] width 357 height 12
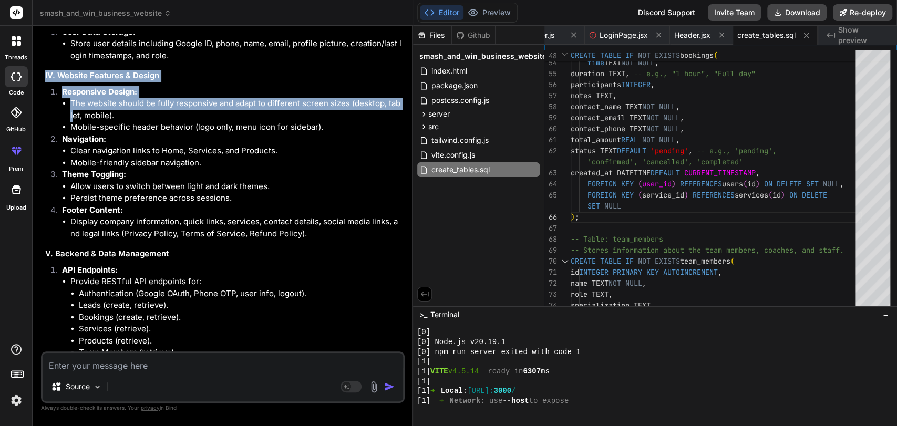
drag, startPoint x: 44, startPoint y: 129, endPoint x: 71, endPoint y: 168, distance: 47.4
click at [71, 168] on div "You i want to refine all the db tables that were created. Explain them to me on…" at bounding box center [224, 192] width 362 height 317
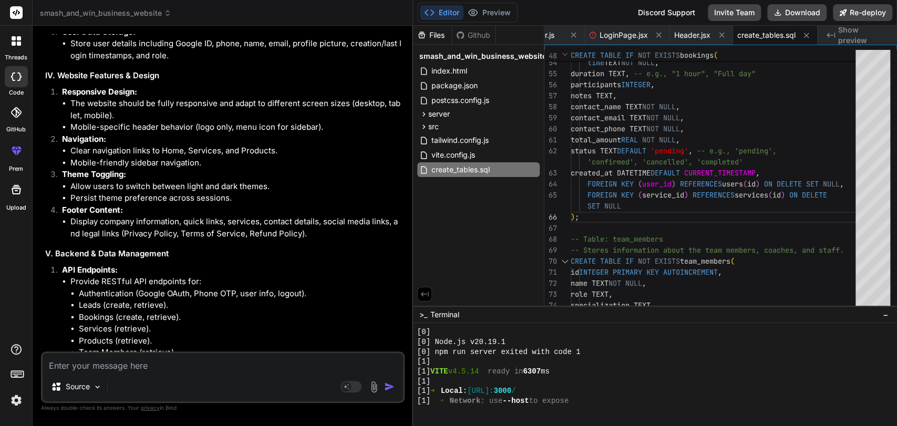
click at [93, 134] on li "Mobile-specific header behavior (logo only, menu icon for sidebar)." at bounding box center [236, 127] width 332 height 12
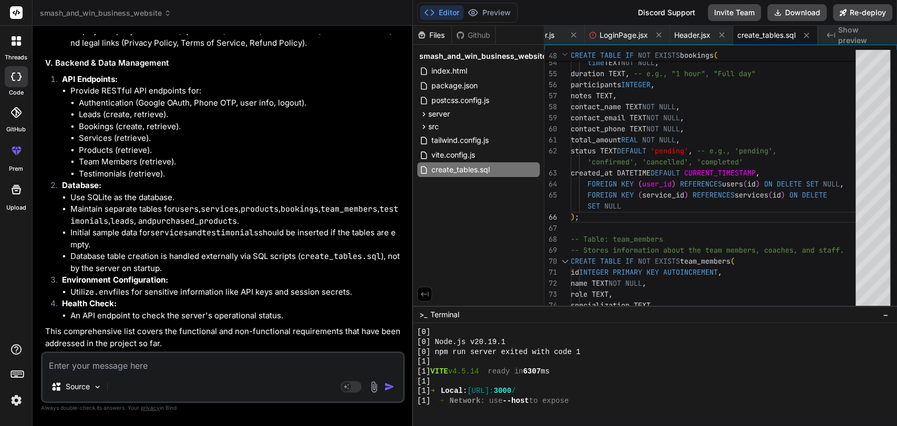
scroll to position [20364, 0]
click at [66, 185] on strong "Database:" at bounding box center [81, 185] width 39 height 10
drag, startPoint x: 66, startPoint y: 186, endPoint x: 194, endPoint y: 193, distance: 128.5
click at [194, 193] on li "Database: Use SQLite as the database. Maintain separate tables for users , serv…" at bounding box center [228, 227] width 349 height 95
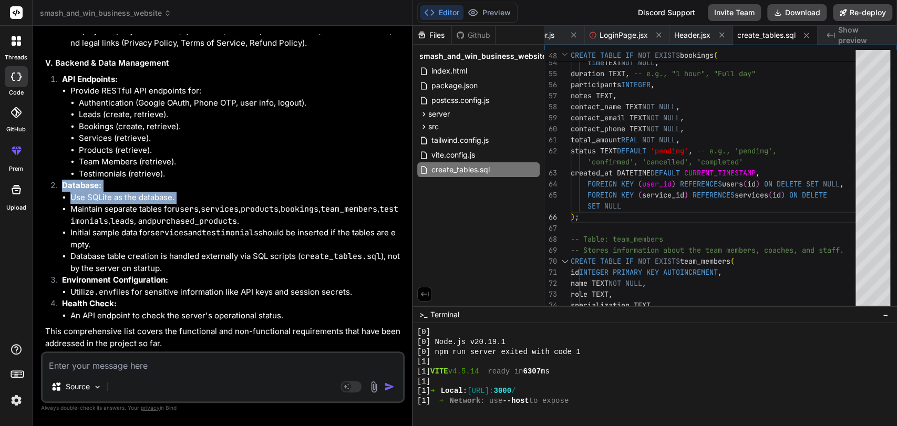
copy li "Database: Use SQLite as the database."
click at [194, 193] on li "Use SQLite as the database." at bounding box center [236, 198] width 332 height 12
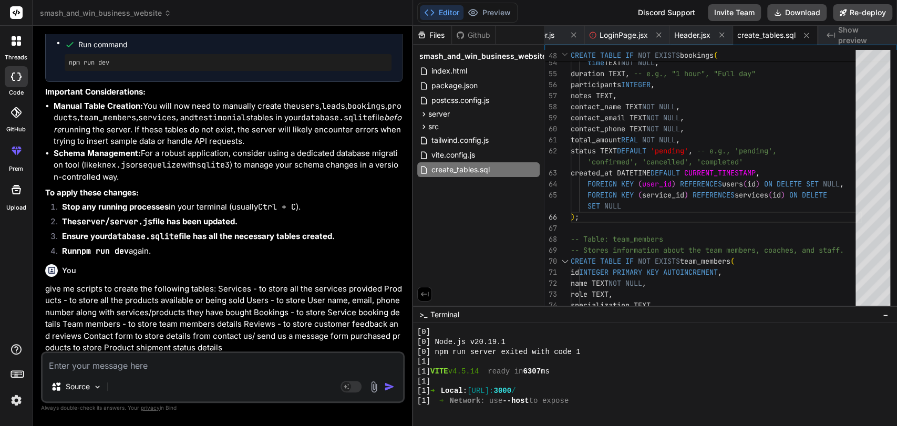
scroll to position [18294, 0]
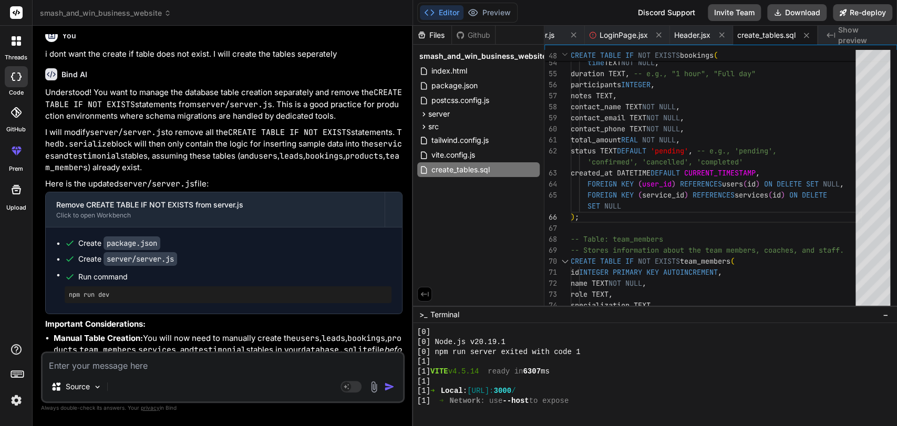
click at [181, 60] on p "i dont want the create if table does not exist. I will create the tables sepera…" at bounding box center [223, 54] width 357 height 12
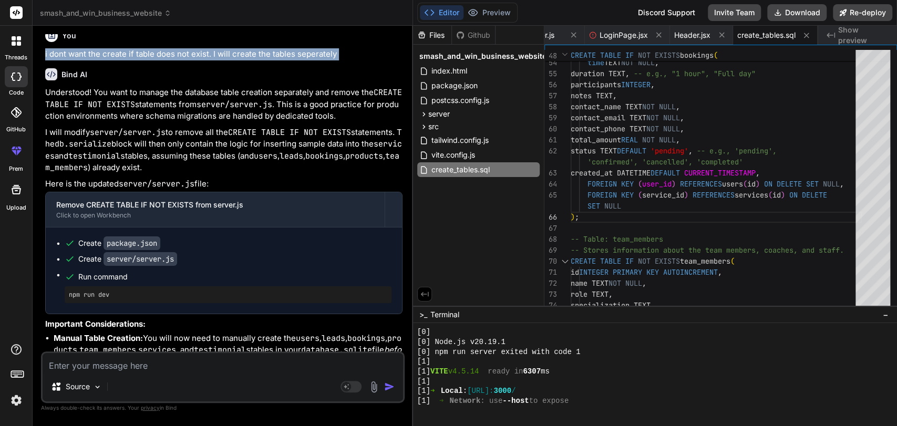
click at [181, 60] on p "i dont want the create if table does not exist. I will create the tables sepera…" at bounding box center [223, 54] width 357 height 12
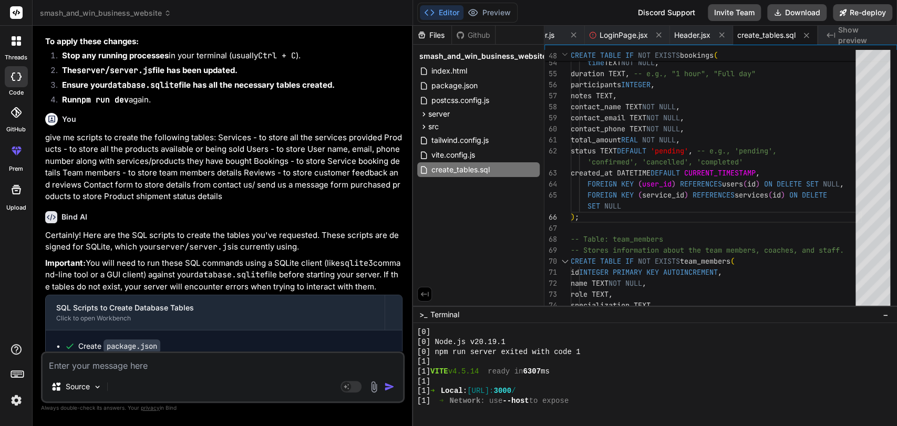
scroll to position [18682, 0]
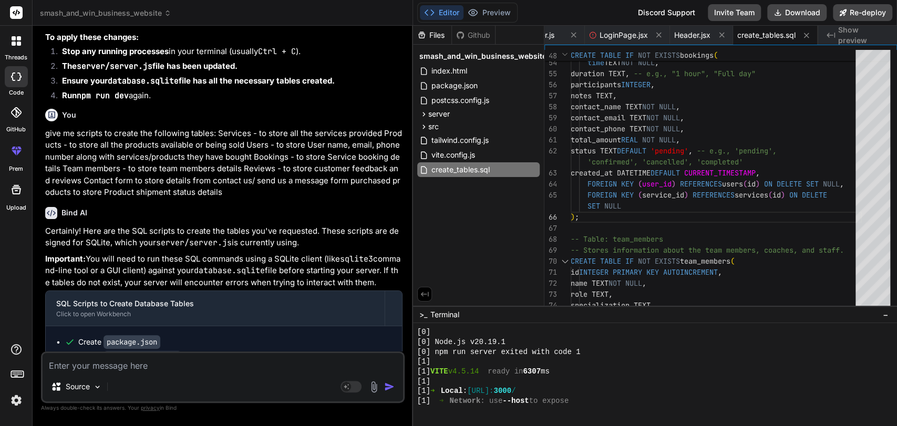
click at [96, 189] on p "give me scripts to create the following tables: Services - to store all the ser…" at bounding box center [223, 163] width 357 height 71
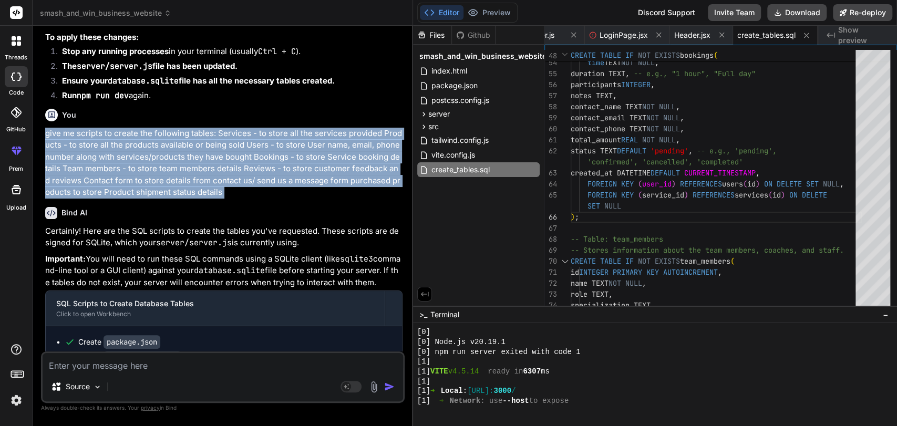
click at [96, 189] on p "give me scripts to create the following tables: Services - to store all the ser…" at bounding box center [223, 163] width 357 height 71
copy div "give me scripts to create the following tables: Services - to store all the ser…"
click at [224, 199] on p "give me scripts to create the following tables: Services - to store all the ser…" at bounding box center [223, 163] width 357 height 71
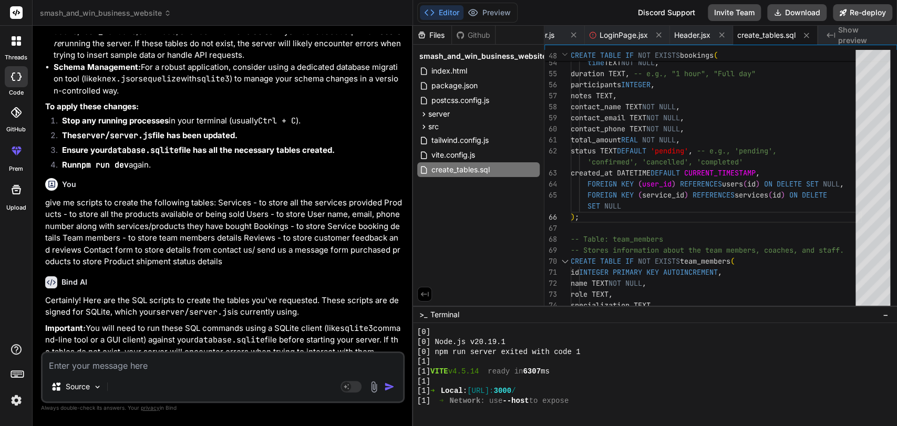
scroll to position [18562, 0]
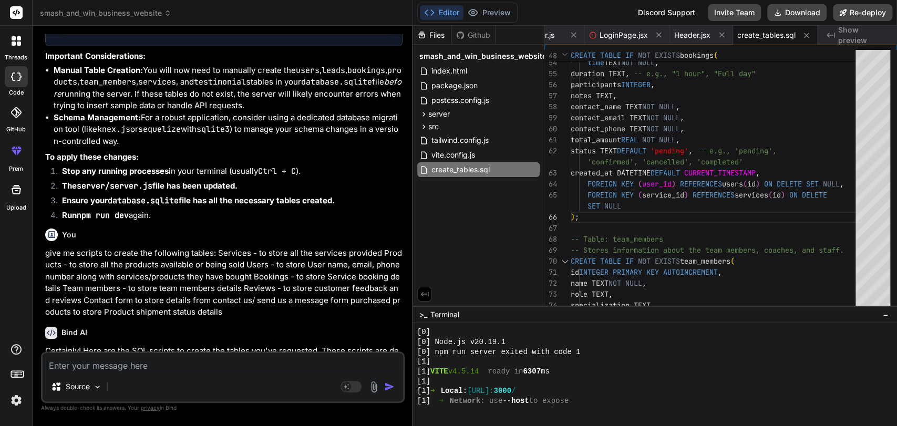
click at [85, 75] on strong "Manual Table Creation:" at bounding box center [98, 70] width 89 height 10
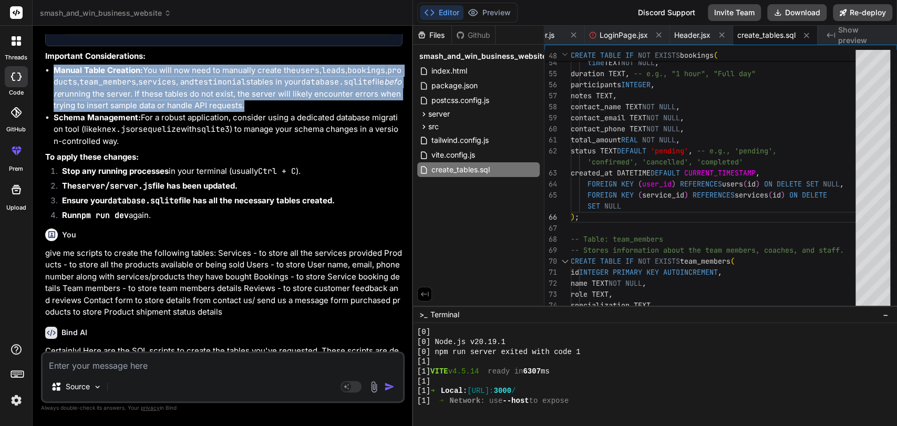
click at [85, 75] on strong "Manual Table Creation:" at bounding box center [98, 70] width 89 height 10
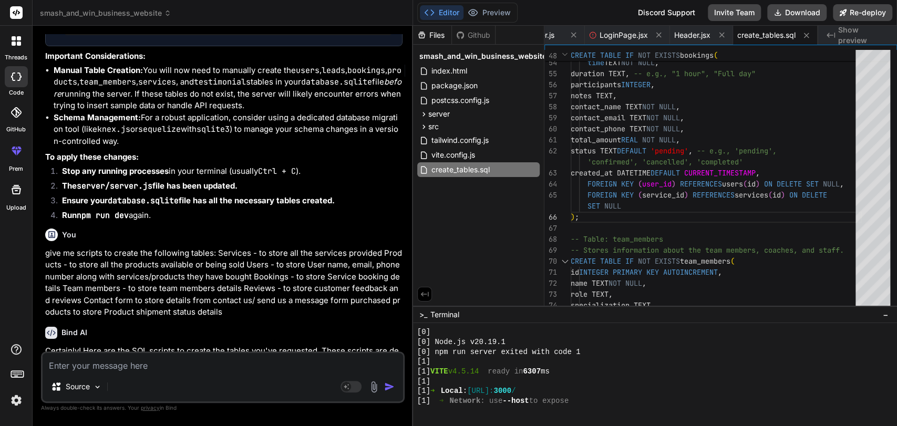
click at [156, 148] on li "Schema Management: For a robust application, consider using a dedicated databas…" at bounding box center [228, 130] width 349 height 36
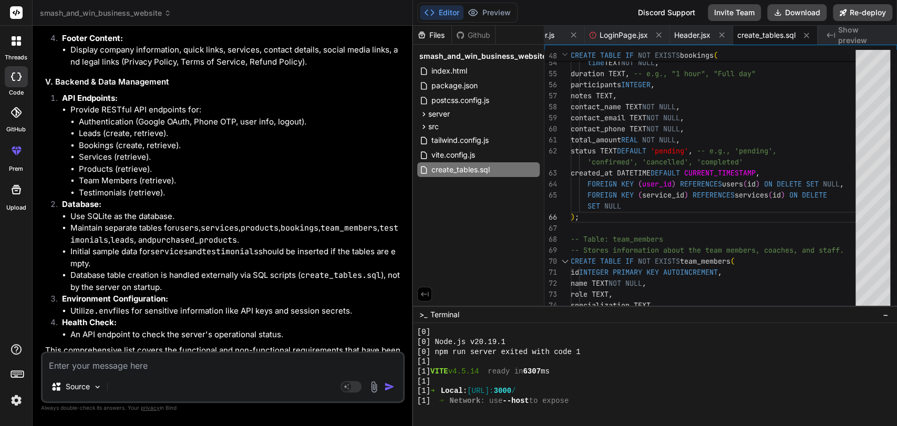
scroll to position [20364, 0]
